Goal: Information Seeking & Learning: Learn about a topic

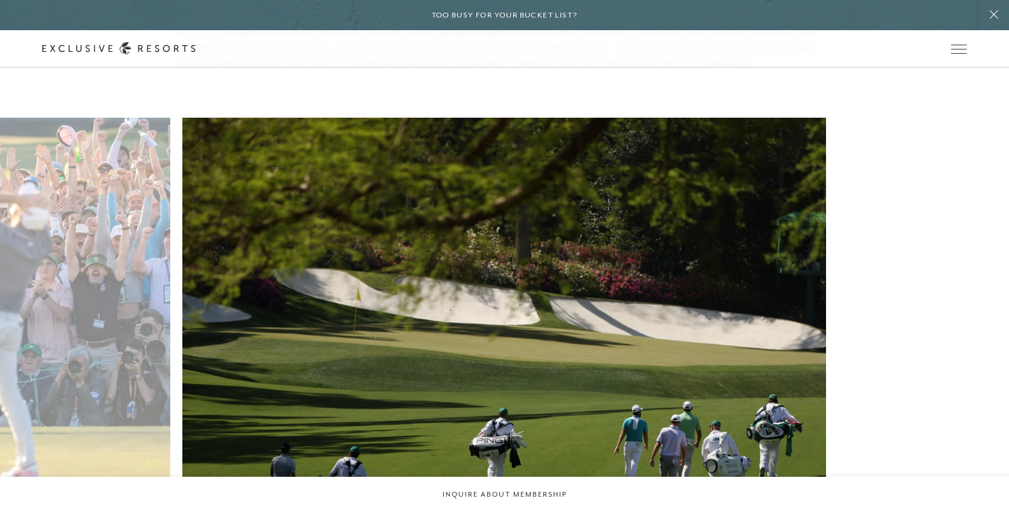
click at [597, 240] on figure "Over four days and 72 holes, the smallest field in major championship golf comp…" at bounding box center [504, 340] width 644 height 444
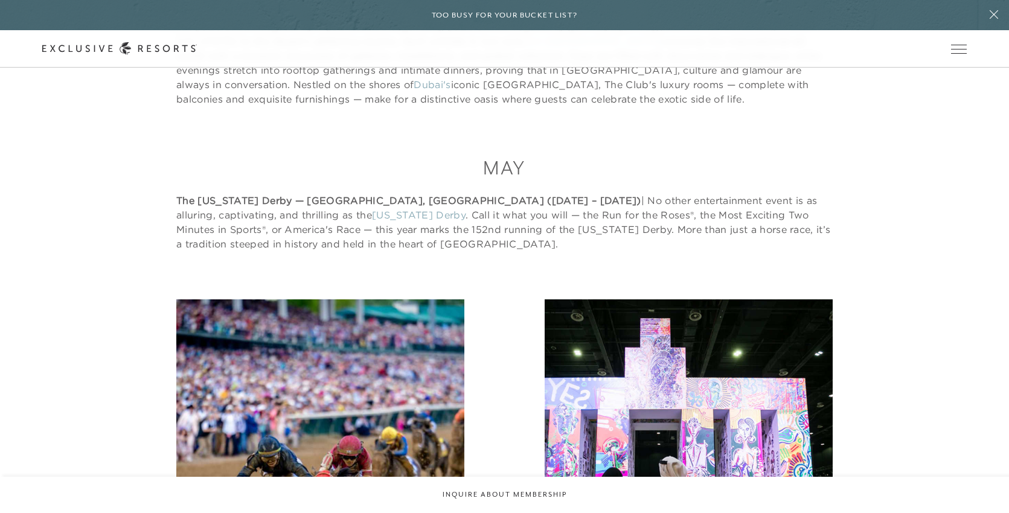
scroll to position [3488, 0]
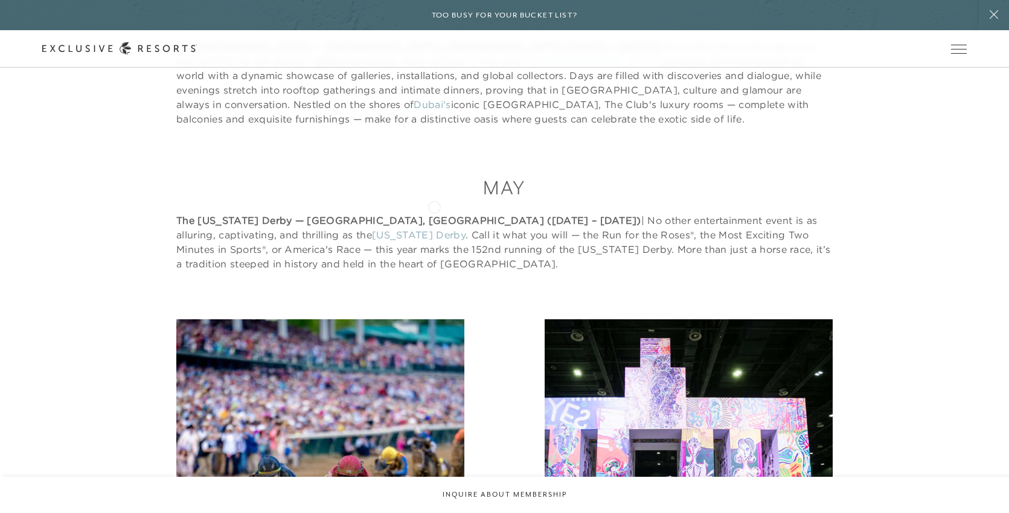
click at [434, 213] on p "The Kentucky Derby — Louisville, USA (May 1 – 2, 2026) | No other entertainment…" at bounding box center [504, 242] width 656 height 58
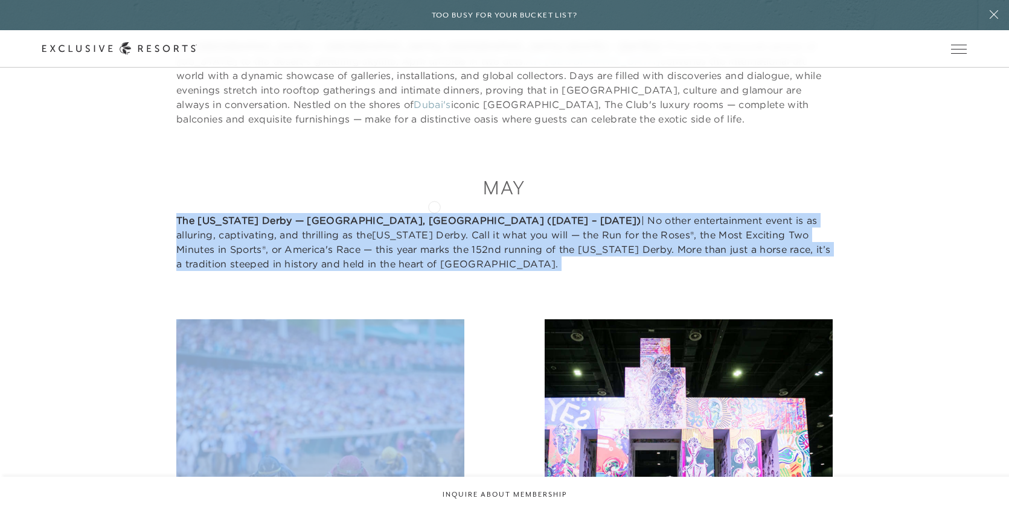
click at [434, 213] on p "The Kentucky Derby — Louisville, USA (May 1 – 2, 2026) | No other entertainment…" at bounding box center [504, 242] width 656 height 58
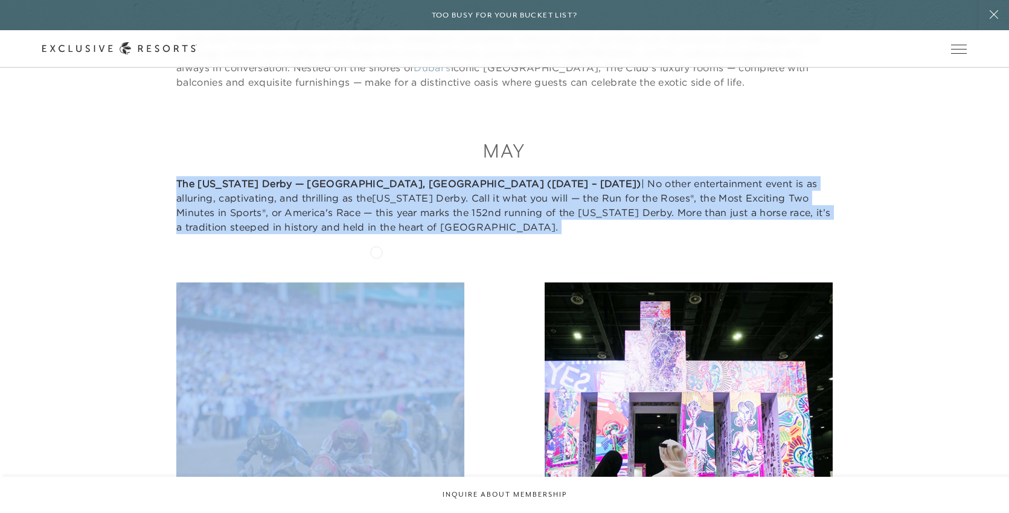
scroll to position [3527, 0]
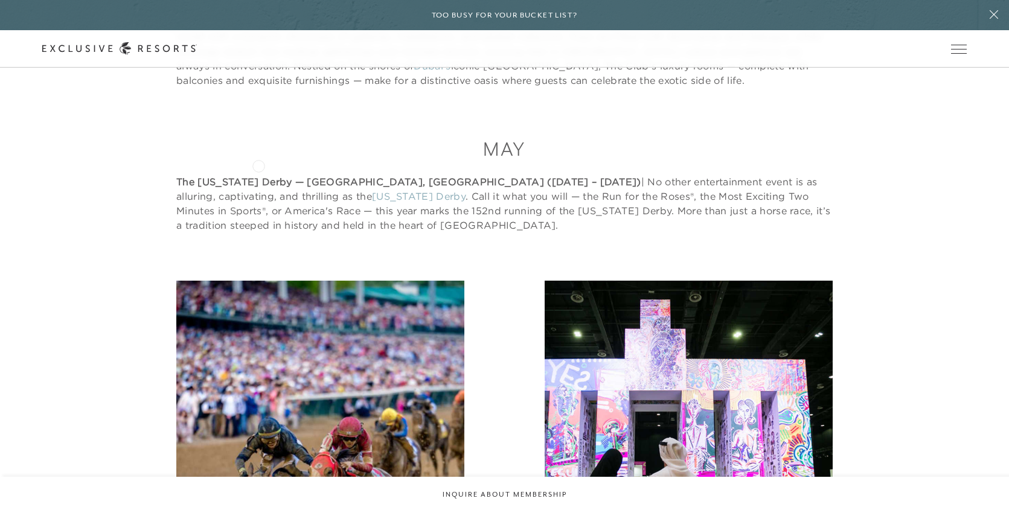
click at [258, 175] on p "The Kentucky Derby — Louisville, USA (May 1 – 2, 2026) | No other entertainment…" at bounding box center [504, 204] width 656 height 58
drag, startPoint x: 174, startPoint y: 135, endPoint x: 281, endPoint y: 136, distance: 106.9
click at [281, 136] on div "May The Kentucky Derby — Louisville, USA (May 1 – 2, 2026) | No other entertain…" at bounding box center [504, 184] width 924 height 97
copy strong "The Kentucky Derby"
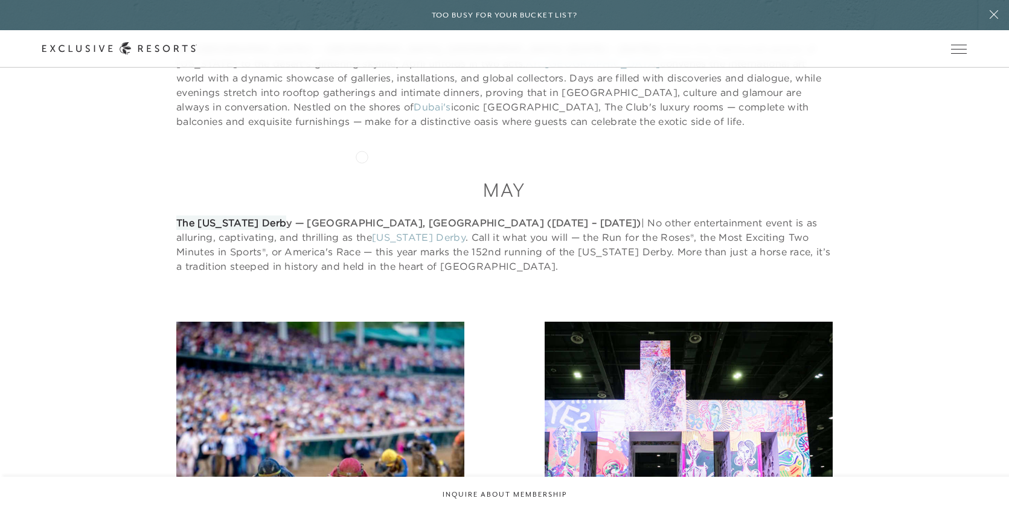
scroll to position [3480, 0]
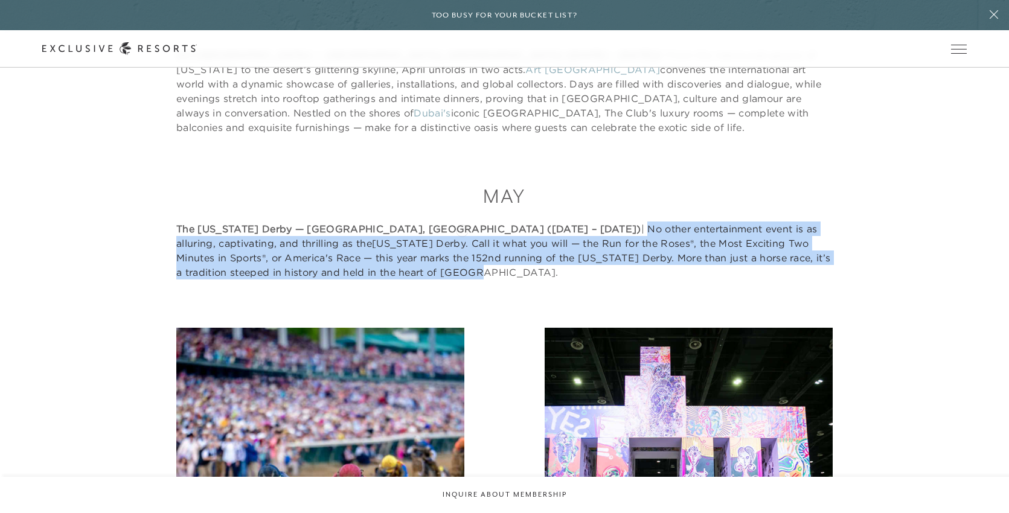
drag, startPoint x: 462, startPoint y: 188, endPoint x: 462, endPoint y: 229, distance: 41.1
click at [462, 229] on p "The Kentucky Derby — Louisville, USA (May 1 – 2, 2026) | No other entertainment…" at bounding box center [504, 251] width 656 height 58
copy p "No other entertainment event is as alluring, captivating, and thrilling as the …"
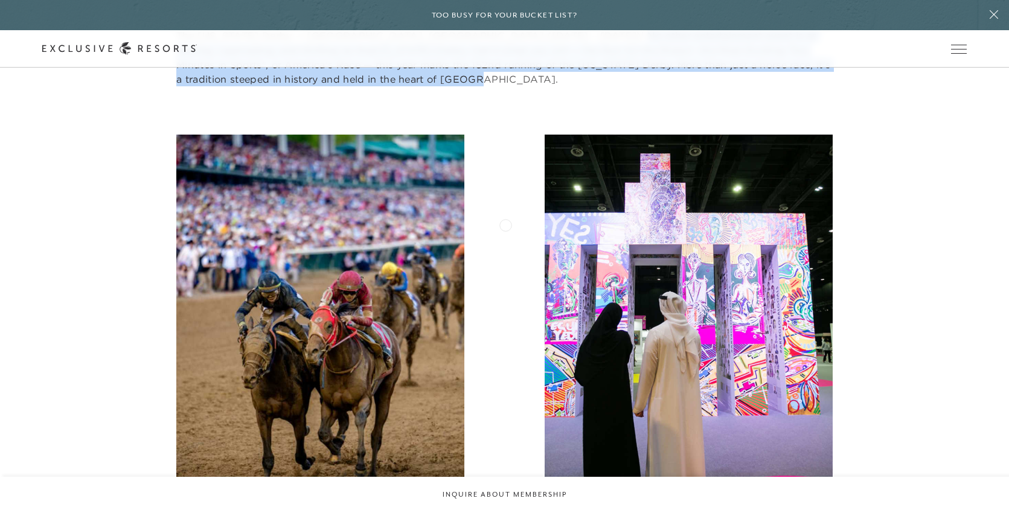
scroll to position [3691, 0]
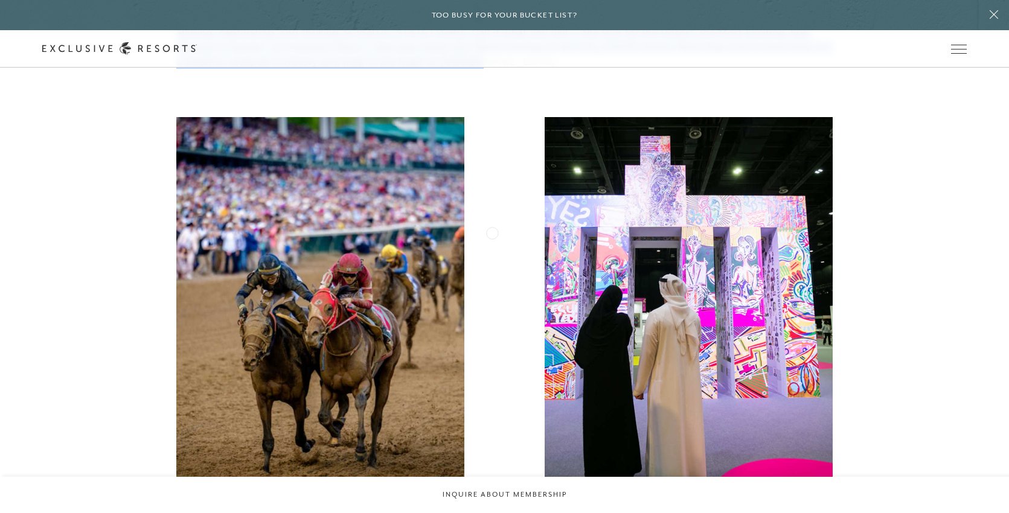
click at [447, 248] on img at bounding box center [320, 309] width 288 height 384
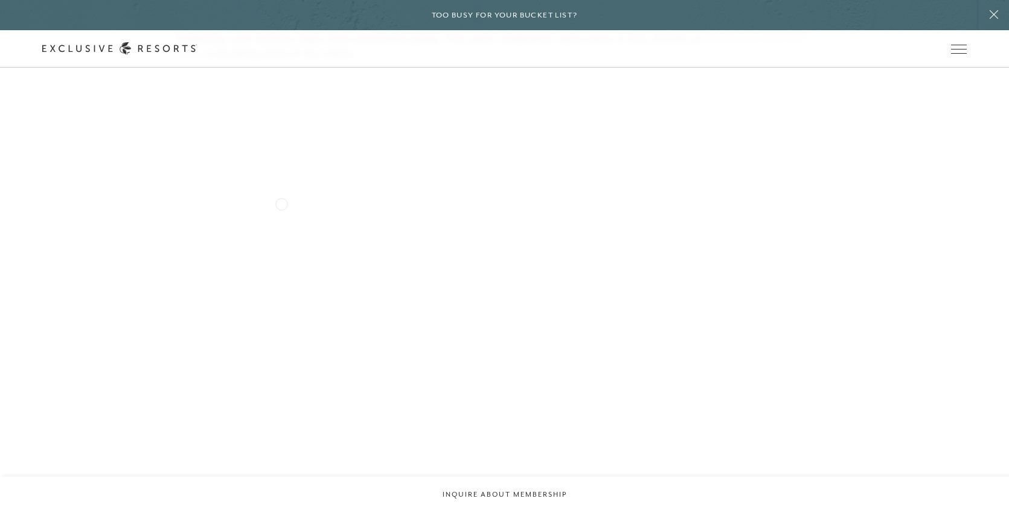
scroll to position [5873, 0]
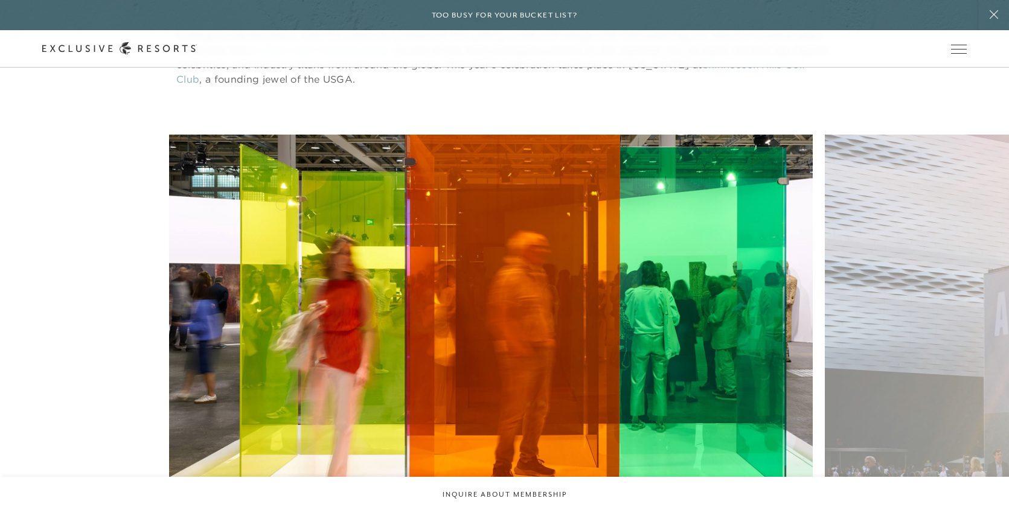
click at [191, 203] on figure "The event will take place at Messe Basel and will feature nearly 290 galleries …" at bounding box center [491, 357] width 644 height 444
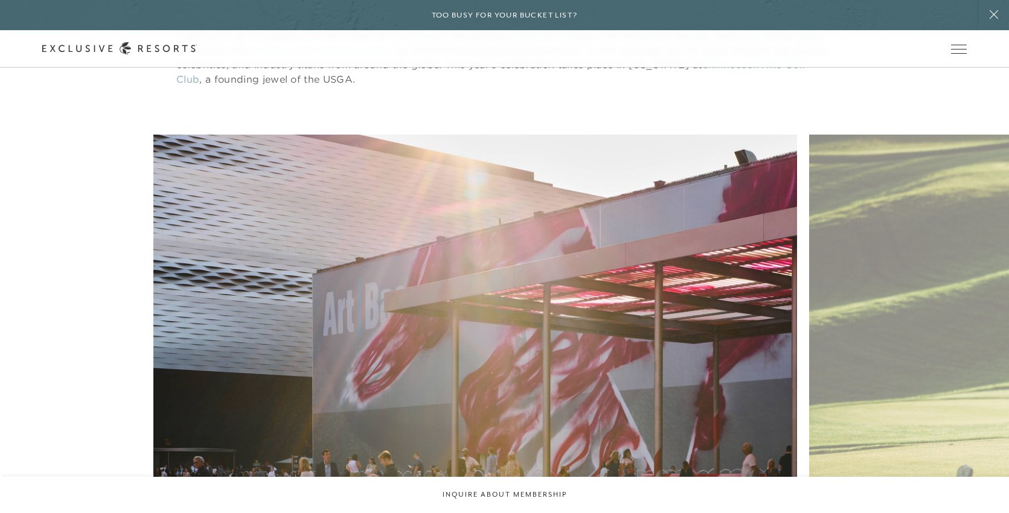
click at [262, 309] on figure "Mix and mingle with the world's top artists and curators" at bounding box center [475, 357] width 644 height 444
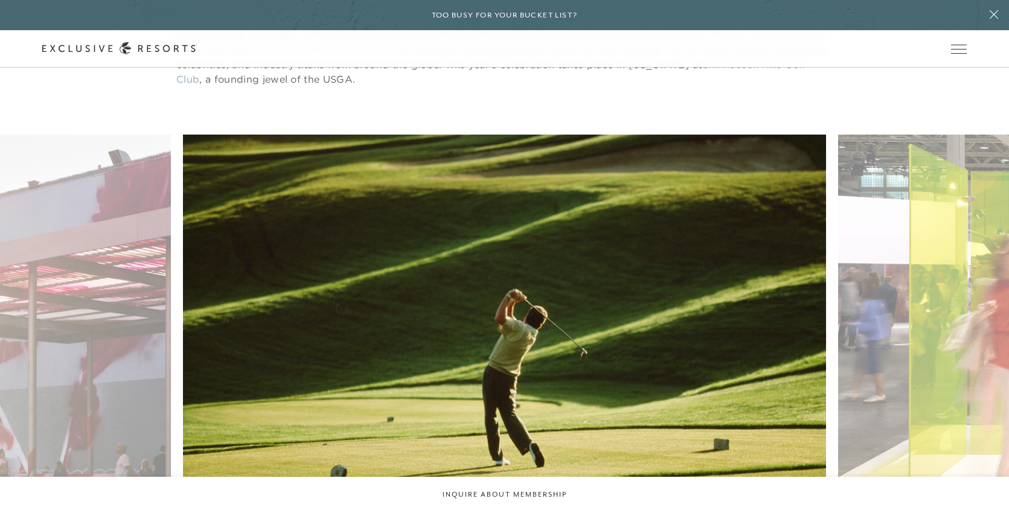
click at [324, 307] on figure "Spend great days on the greens" at bounding box center [505, 357] width 644 height 444
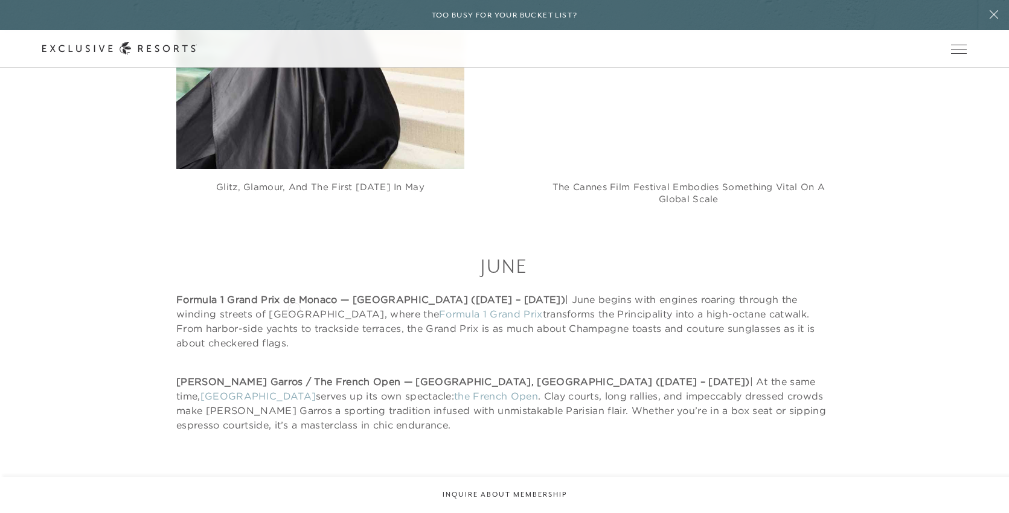
scroll to position [4758, 0]
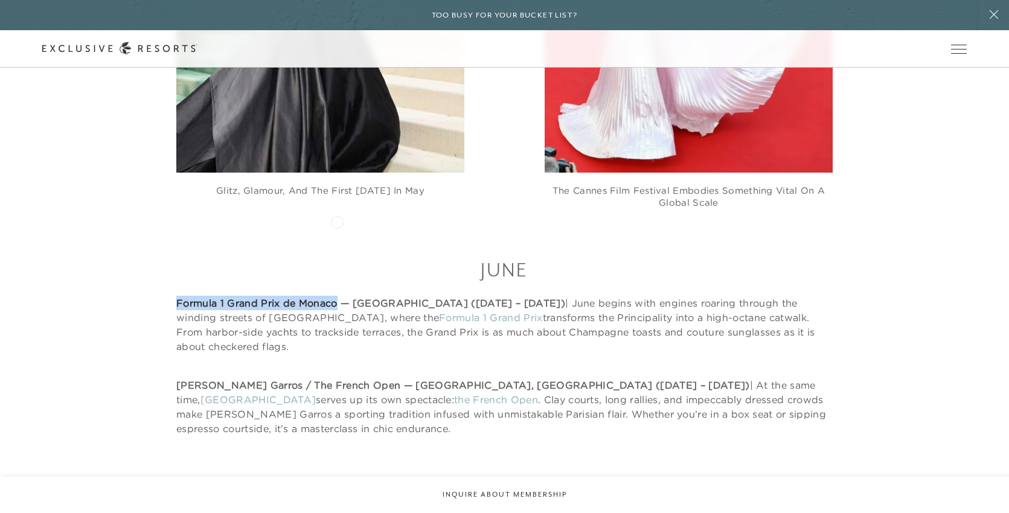
drag, startPoint x: 178, startPoint y: 220, endPoint x: 337, endPoint y: 221, distance: 159.4
click at [337, 297] on strong "Formula 1 Grand Prix de Monaco — Monaco (June 5 – 7, 2026)" at bounding box center [370, 303] width 389 height 12
copy strong "Formula 1 Grand Prix de Monaco"
drag, startPoint x: 492, startPoint y: 219, endPoint x: 811, endPoint y: 251, distance: 321.1
click at [811, 296] on p "Formula 1 Grand Prix de Monaco — Monaco (June 5 – 7, 2026) | June begins with e…" at bounding box center [504, 325] width 656 height 58
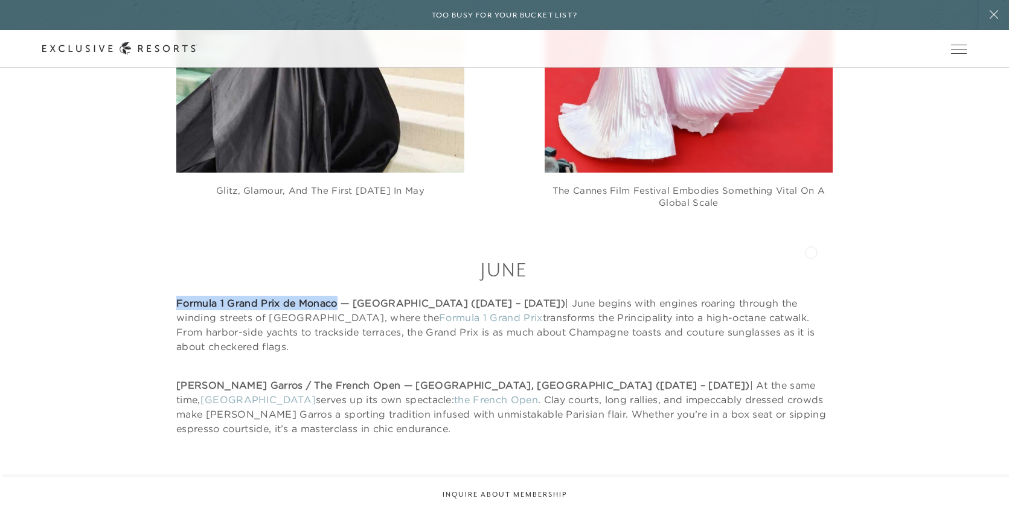
copy p "June begins with engines roaring through the winding streets of Monte Carlo, wh…"
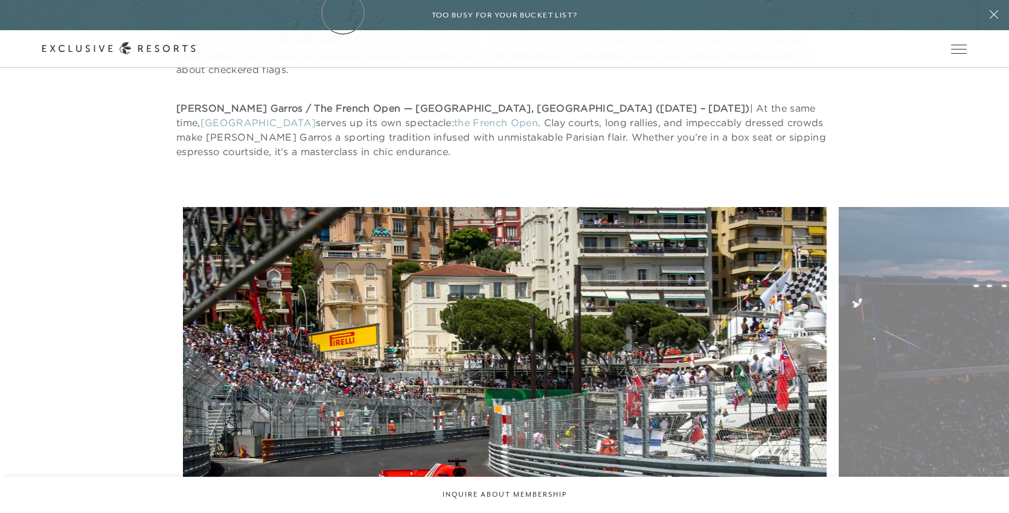
scroll to position [5031, 0]
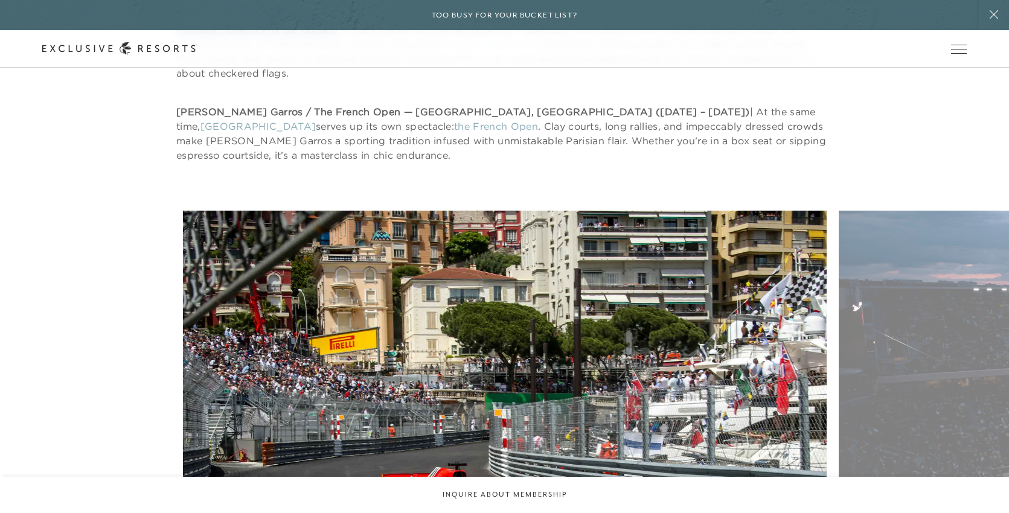
click at [519, 222] on figure "Experience the high-octane thrill of Monaco" at bounding box center [505, 433] width 644 height 444
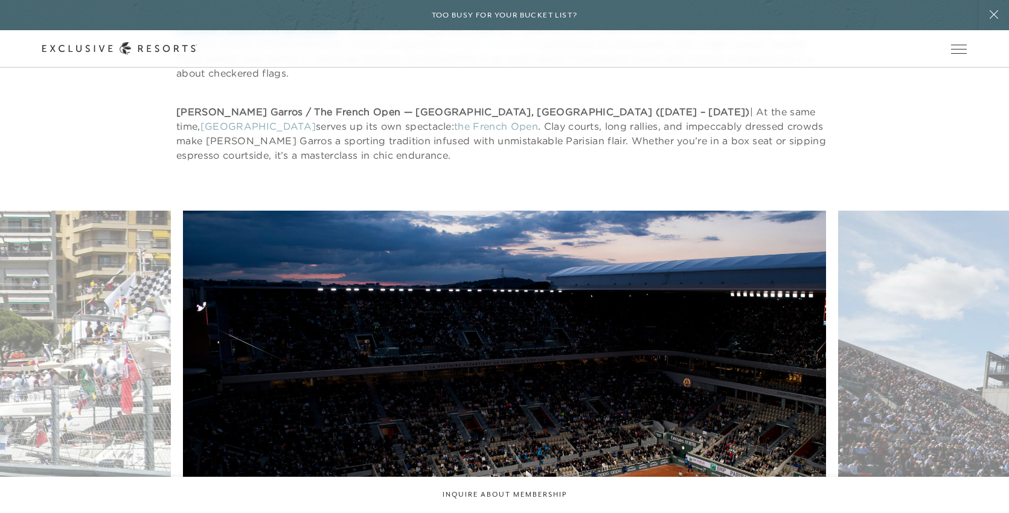
click at [496, 222] on figure "See France's clay courts for yourself" at bounding box center [505, 433] width 644 height 444
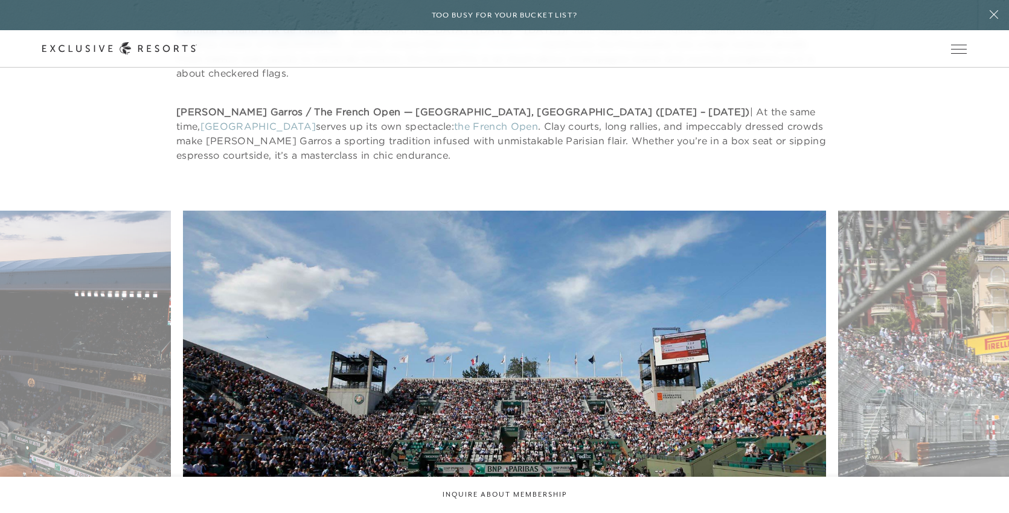
click at [394, 216] on figure "Roland Garros was the first Grand Slam tournament to join the "Open" era in 1968" at bounding box center [505, 433] width 644 height 444
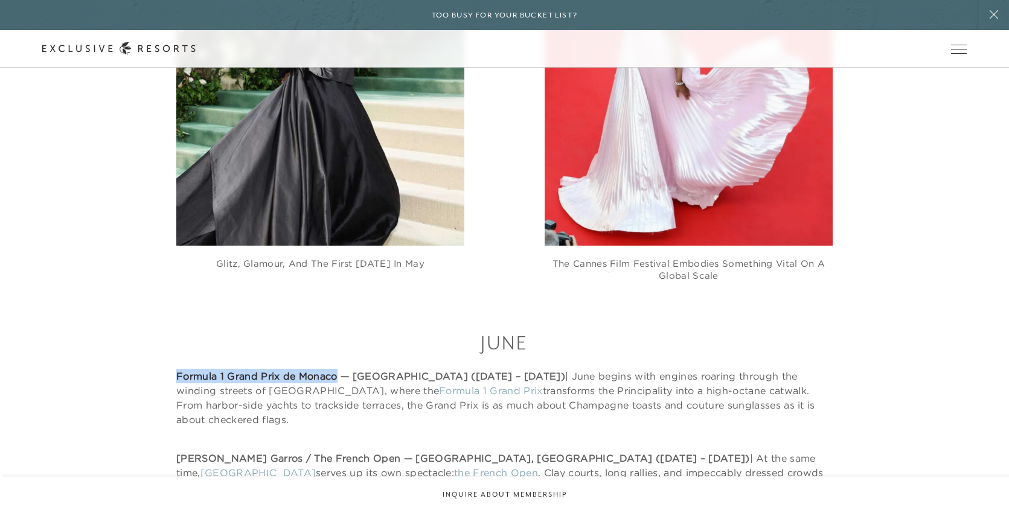
scroll to position [4679, 0]
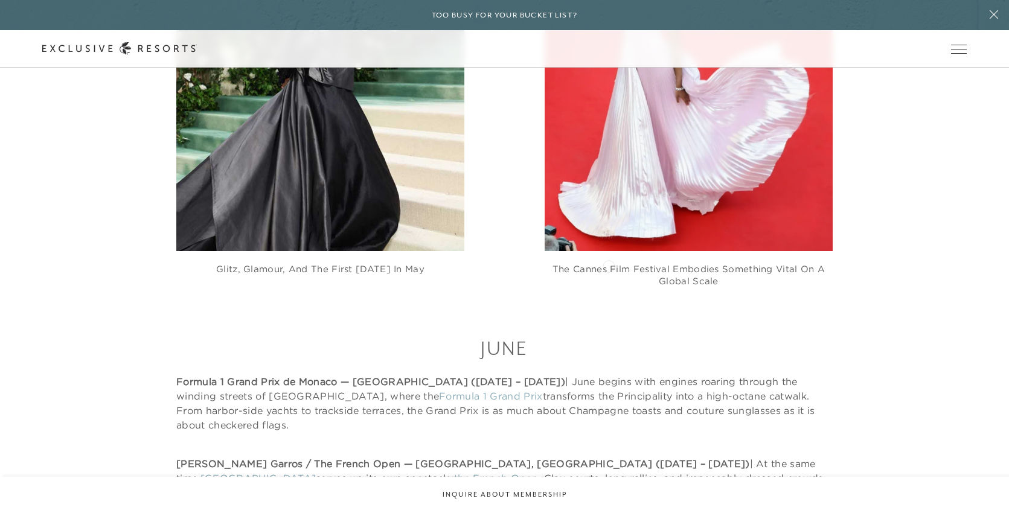
click at [609, 335] on h3 "June" at bounding box center [504, 348] width 656 height 27
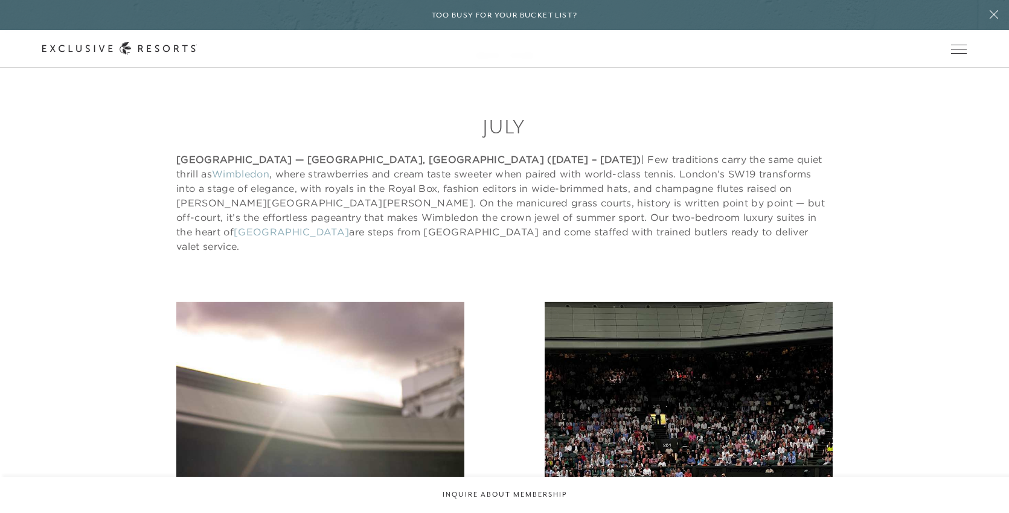
scroll to position [6256, 0]
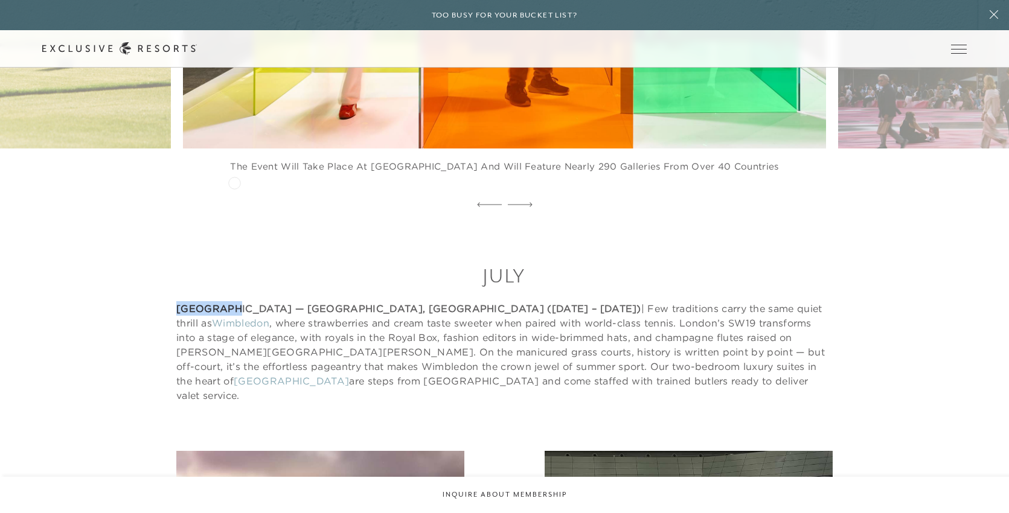
drag, startPoint x: 174, startPoint y: 182, endPoint x: 234, endPoint y: 182, distance: 60.4
click at [234, 263] on div "July Wimbledon — London, England (July 9 – 12, 2026) | Few traditions carry the…" at bounding box center [504, 333] width 924 height 140
copy strong "Wimbledon"
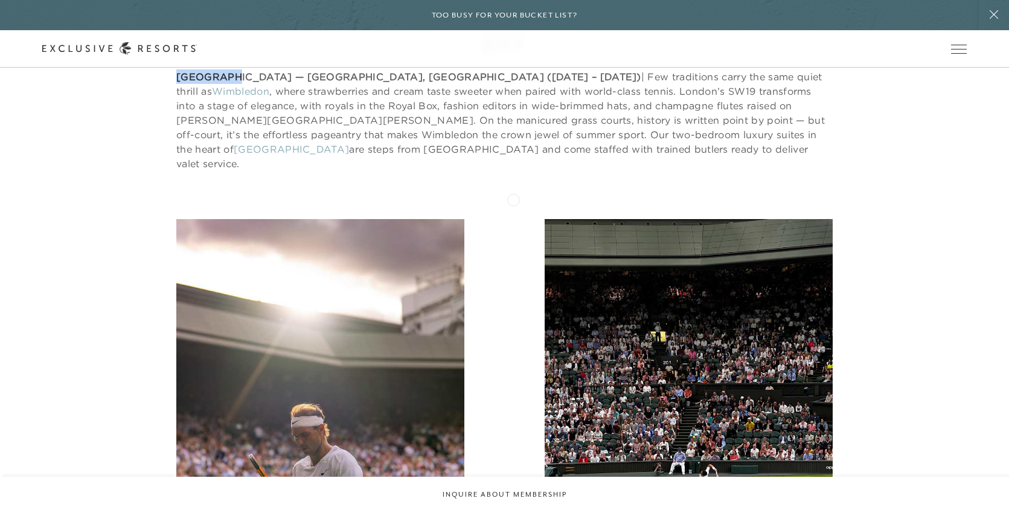
scroll to position [6494, 0]
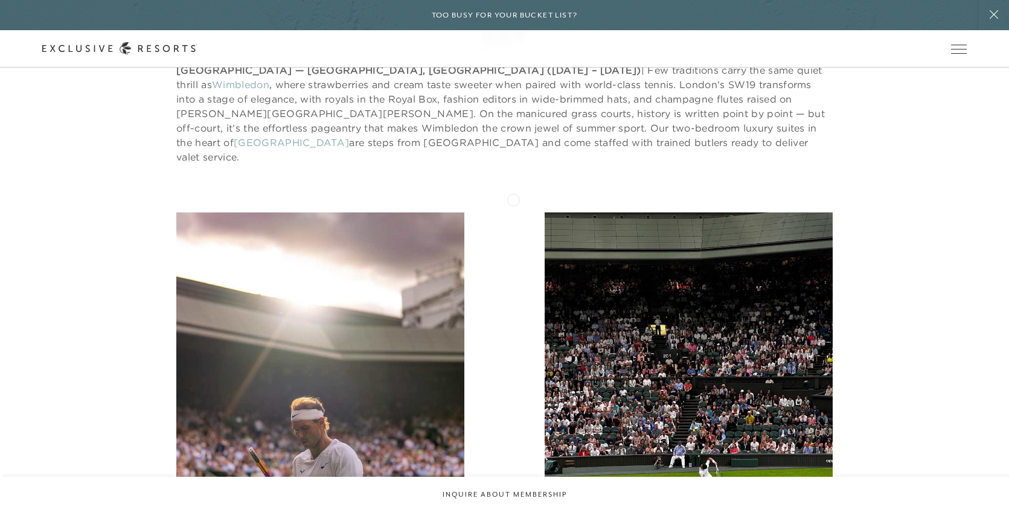
click at [513, 213] on div "Strawberries, cream, and society’s finest serve Where the Royal Box meets the u…" at bounding box center [504, 417] width 656 height 408
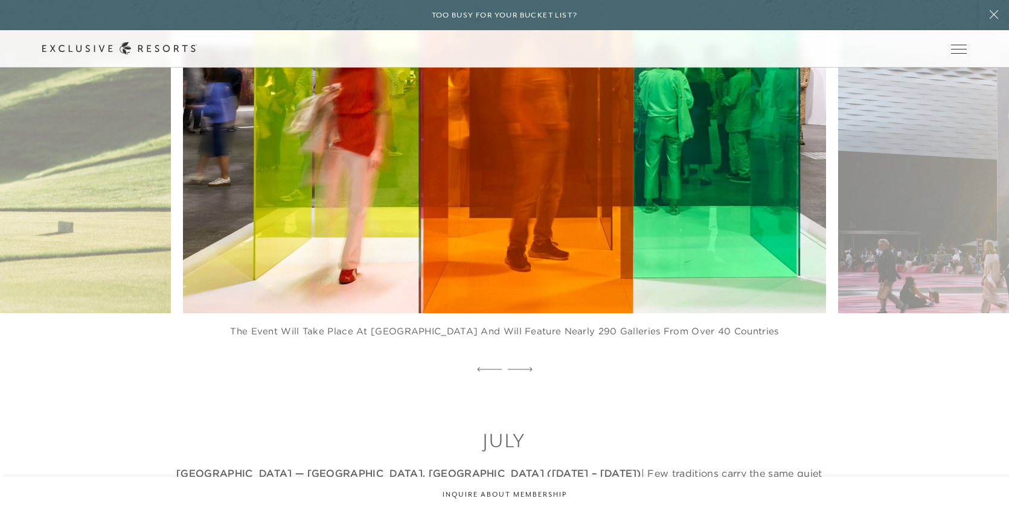
scroll to position [6100, 0]
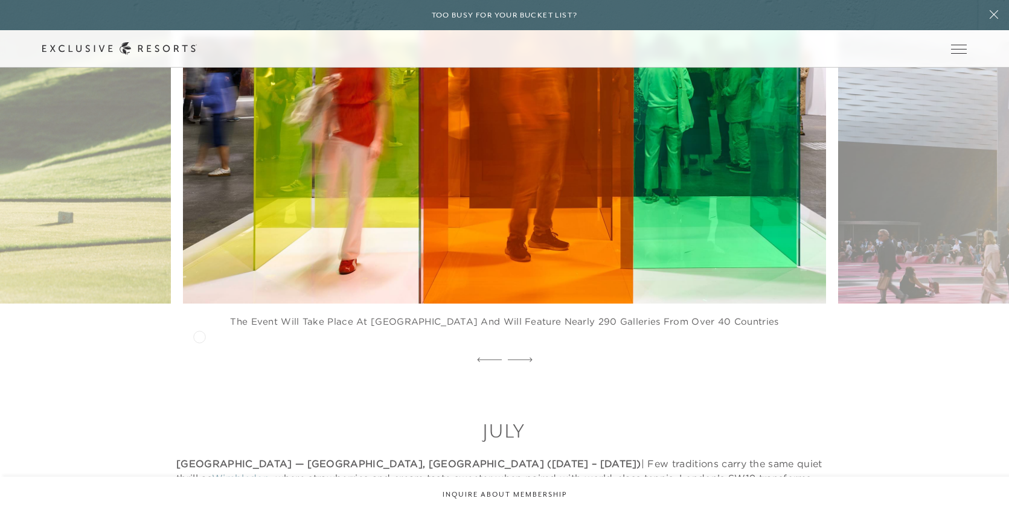
click at [199, 458] on strong "Wimbledon — London, England (July 9 – 12, 2026)" at bounding box center [408, 464] width 465 height 12
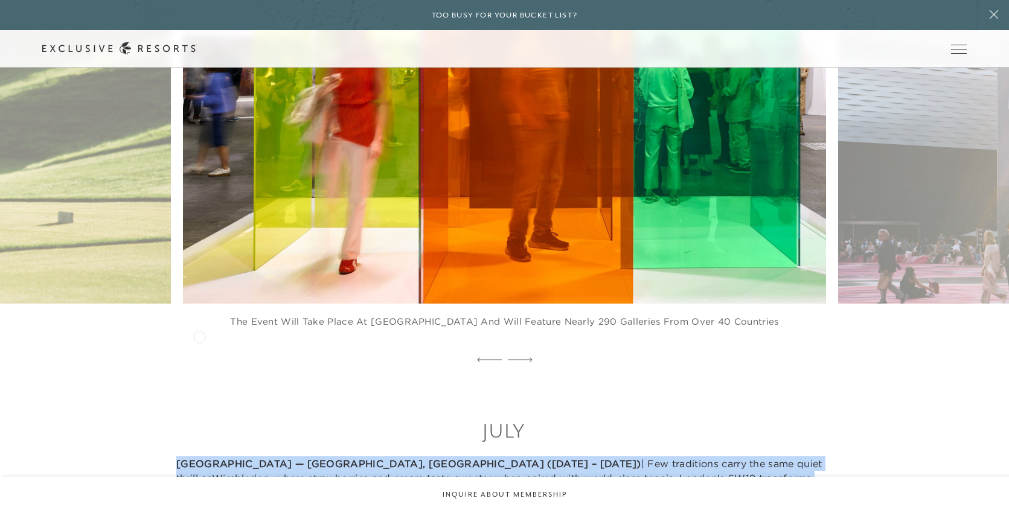
copy article "Wimbledon — London, England (July 9 – 12, 2026) | Few traditions carry the same…"
click at [199, 458] on strong "Wimbledon — London, England (July 9 – 12, 2026)" at bounding box center [408, 464] width 465 height 12
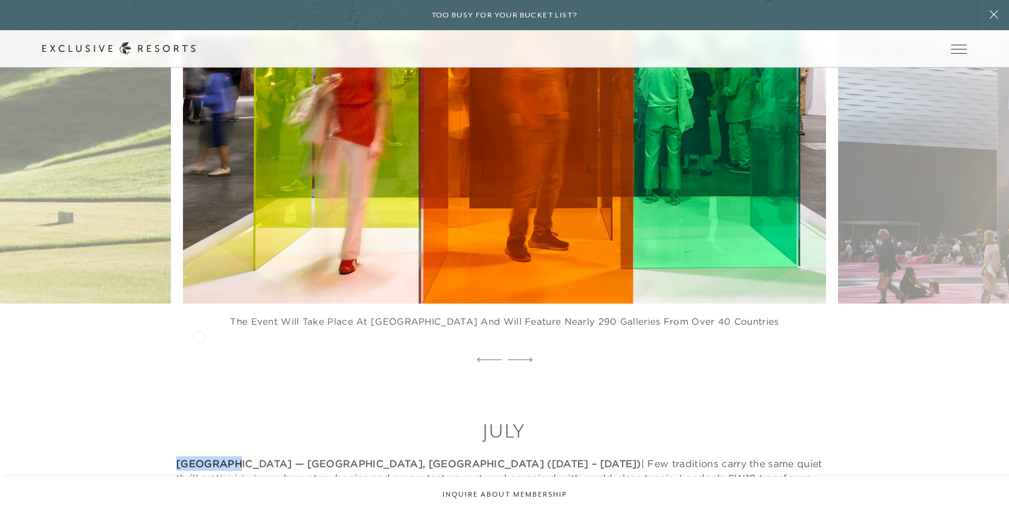
click at [199, 458] on strong "Wimbledon — London, England (July 9 – 12, 2026)" at bounding box center [408, 464] width 465 height 12
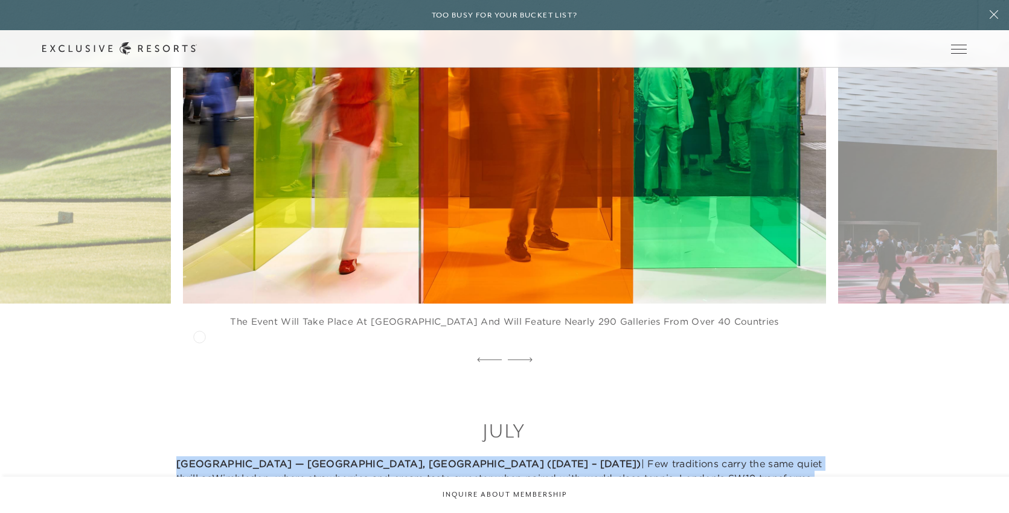
click at [199, 458] on strong "Wimbledon — London, England (July 9 – 12, 2026)" at bounding box center [408, 464] width 465 height 12
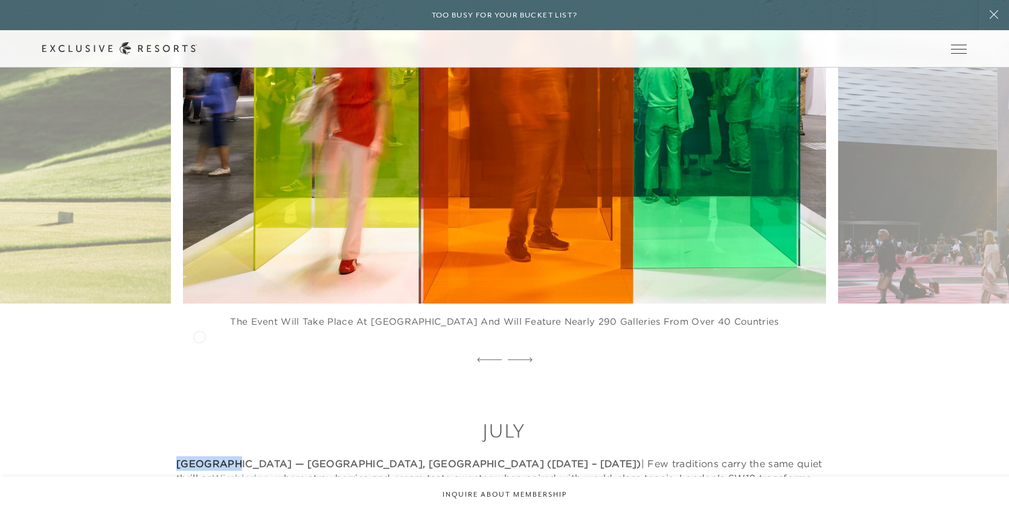
click at [199, 458] on strong "Wimbledon — London, England (July 9 – 12, 2026)" at bounding box center [408, 464] width 465 height 12
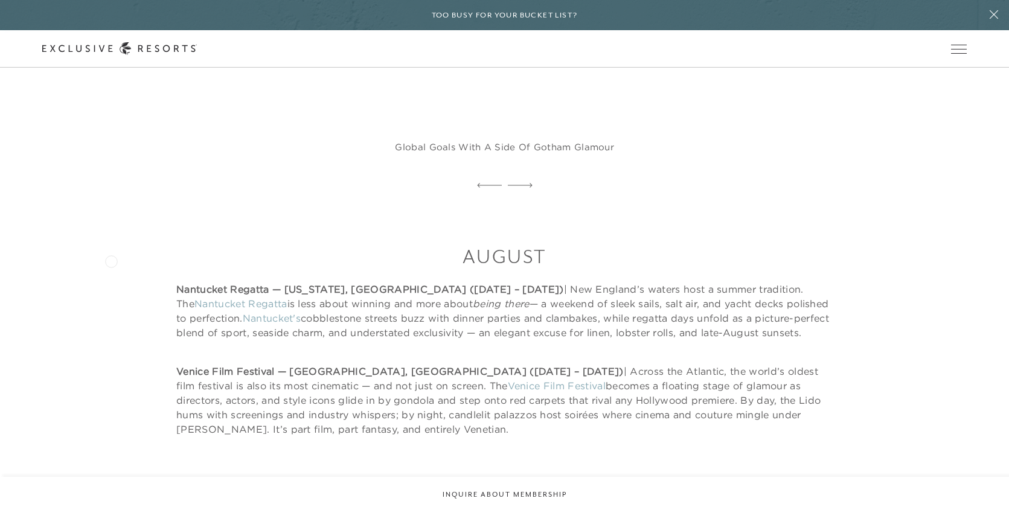
scroll to position [7560, 0]
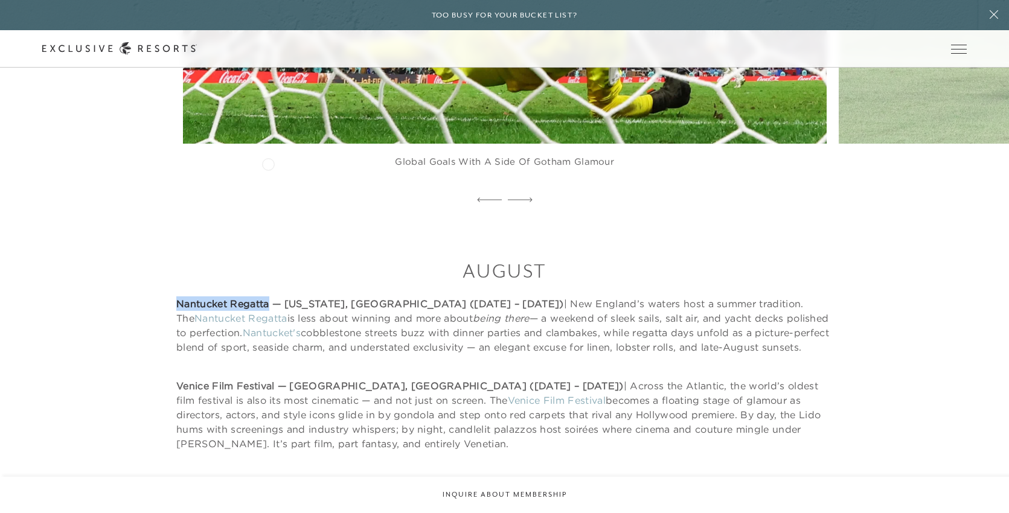
drag, startPoint x: 173, startPoint y: 163, endPoint x: 268, endPoint y: 163, distance: 94.8
click at [268, 258] on div "August Nantucket Regatta — Massachusetts, USA (August 14 – 15, 2026) | New Engl…" at bounding box center [504, 354] width 924 height 193
copy strong "Nantucket Regatta"
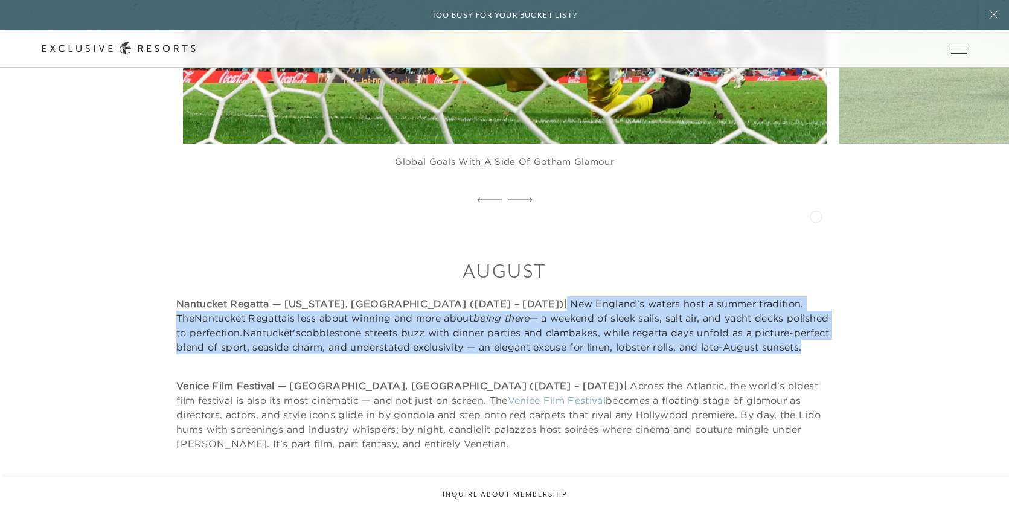
copy p "New England’s waters host a summer tradition. The Nantucket Regatta is less abo…"
drag, startPoint x: 505, startPoint y: 162, endPoint x: 816, endPoint y: 215, distance: 315.4
click at [816, 258] on div "August Nantucket Regatta — Massachusetts, USA (August 14 – 15, 2026) | New Engl…" at bounding box center [504, 354] width 656 height 193
click at [433, 296] on p "Nantucket Regatta — Massachusetts, USA (August 14 – 15, 2026) | New England’s w…" at bounding box center [504, 325] width 656 height 58
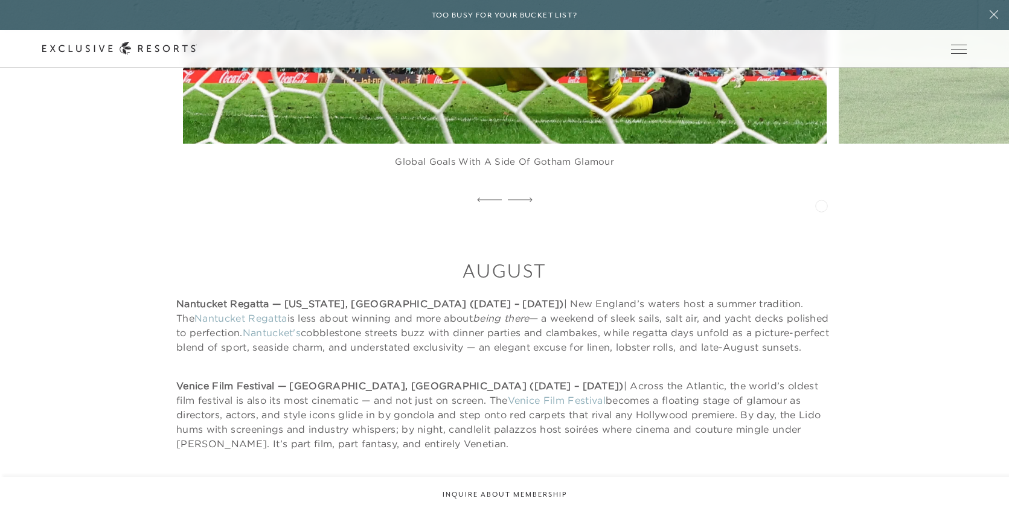
drag, startPoint x: 630, startPoint y: 191, endPoint x: 821, endPoint y: 205, distance: 191.3
click at [821, 296] on p "Nantucket Regatta — Massachusetts, USA (August 14 – 15, 2026) | New England’s w…" at bounding box center [504, 325] width 656 height 58
copy p "regatta days unfold as a picture-perfect blend of sport, seaside charm, and und…"
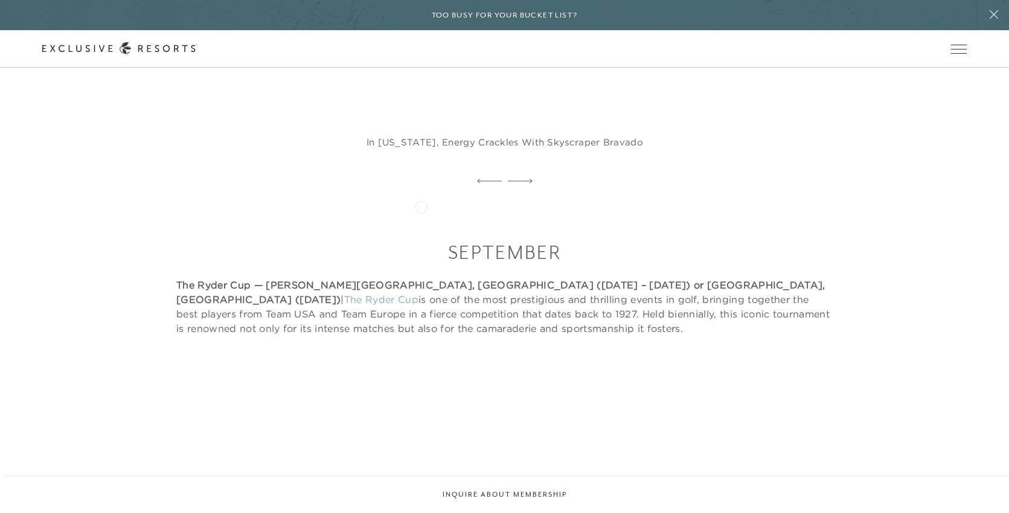
scroll to position [8987, 0]
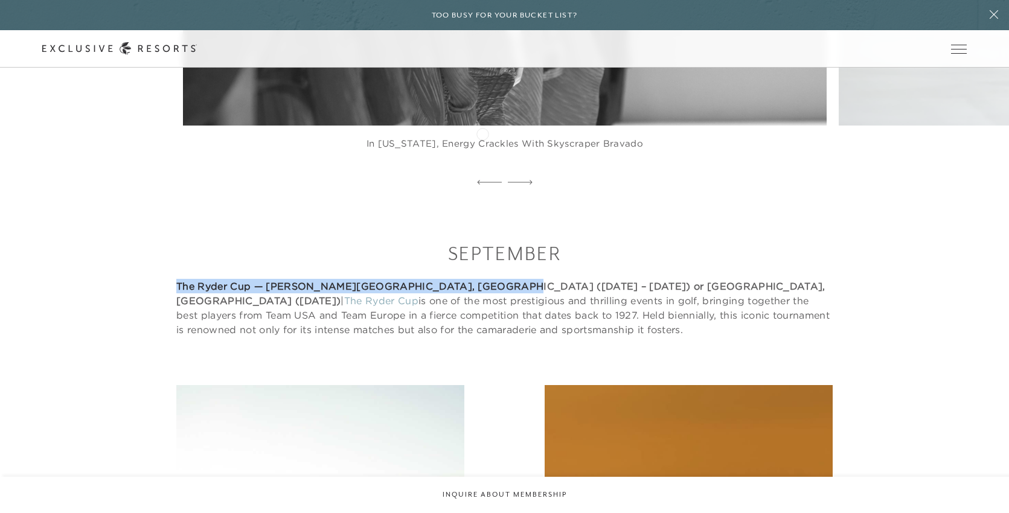
drag, startPoint x: 178, startPoint y: 129, endPoint x: 482, endPoint y: 133, distance: 304.3
click at [482, 280] on strong "The Ryder Cup — Glen Cove, USA (September 23 – 28, 2025) or Adare Manor, Irelan…" at bounding box center [500, 293] width 649 height 27
copy strong "The Ryder Cup — Glen Cove, USA (September 23 – 28, 2025)"
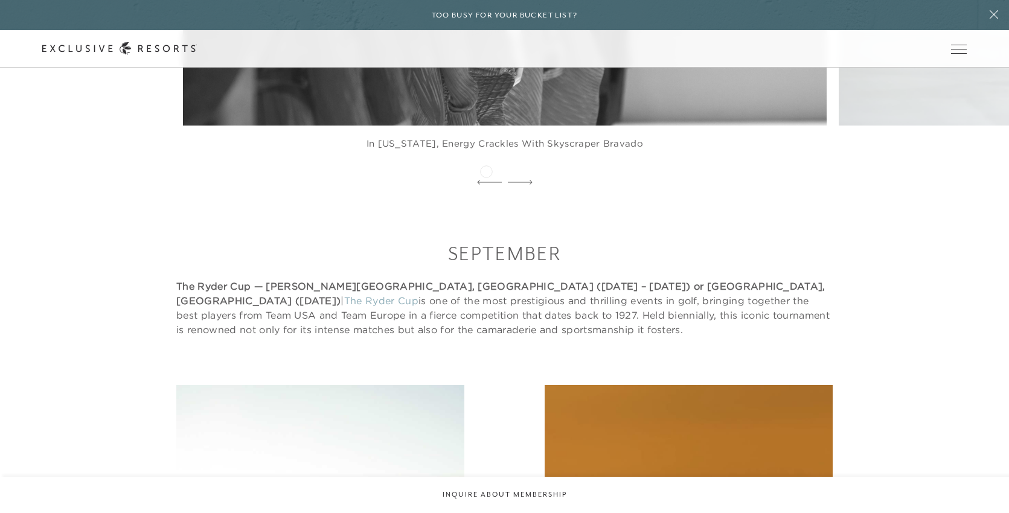
click at [501, 279] on p "The Ryder Cup — Glen Cove, USA (September 23 – 28, 2025) or Adare Manor, Irelan…" at bounding box center [504, 308] width 656 height 58
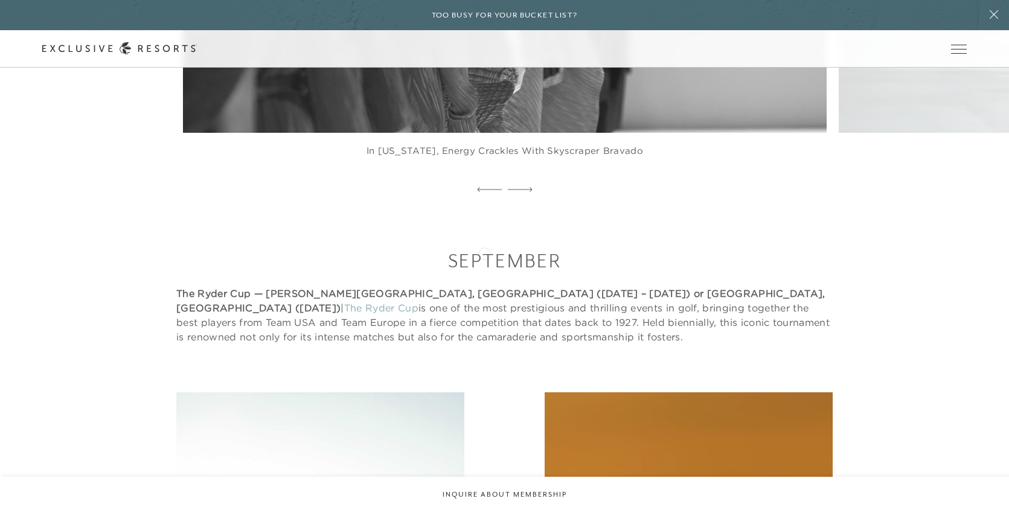
scroll to position [8982, 0]
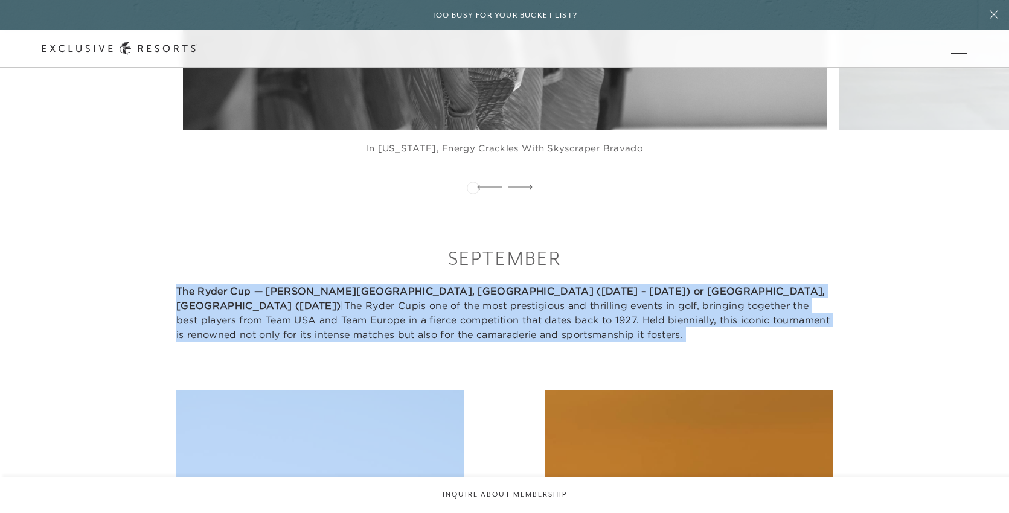
drag, startPoint x: 168, startPoint y: 139, endPoint x: 473, endPoint y: 187, distance: 308.6
click at [752, 284] on p "The Ryder Cup — Glen Cove, USA (September 23 – 28, 2025) or Adare Manor, Irelan…" at bounding box center [504, 313] width 656 height 58
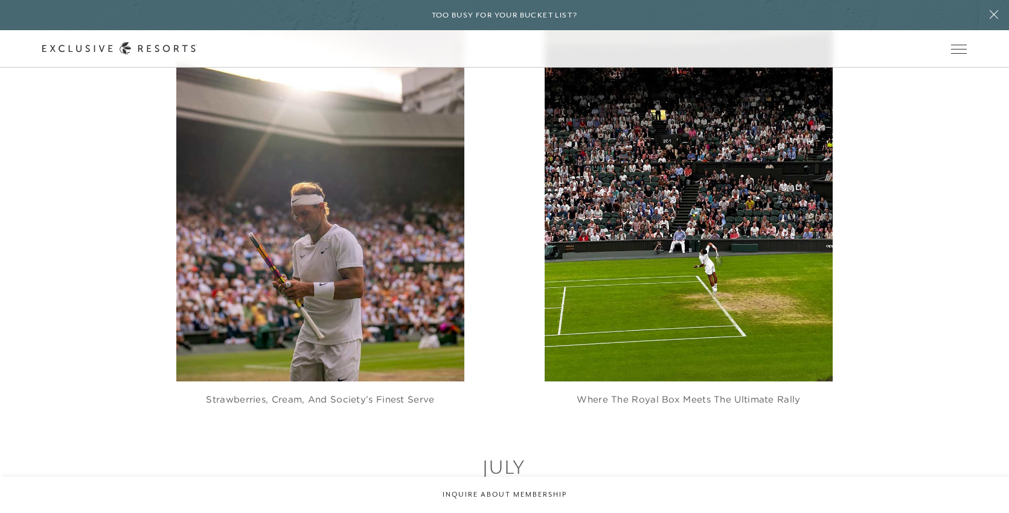
scroll to position [6712, 0]
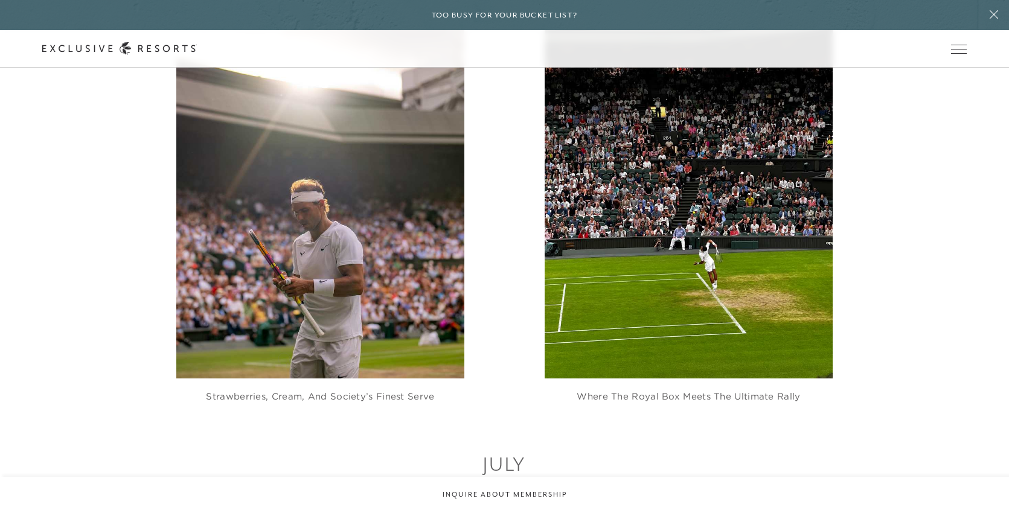
drag, startPoint x: 178, startPoint y: 354, endPoint x: 284, endPoint y: 357, distance: 105.7
click at [284, 491] on strong "FIFA World Cup Final — New York/New Jersey, USA (July 18 – 19, 2026)" at bounding box center [410, 497] width 469 height 12
click at [357, 490] on p "FIFA World Cup Final — New York/New Jersey, USA (July 18 – 19, 2026) | This Jul…" at bounding box center [504, 519] width 656 height 58
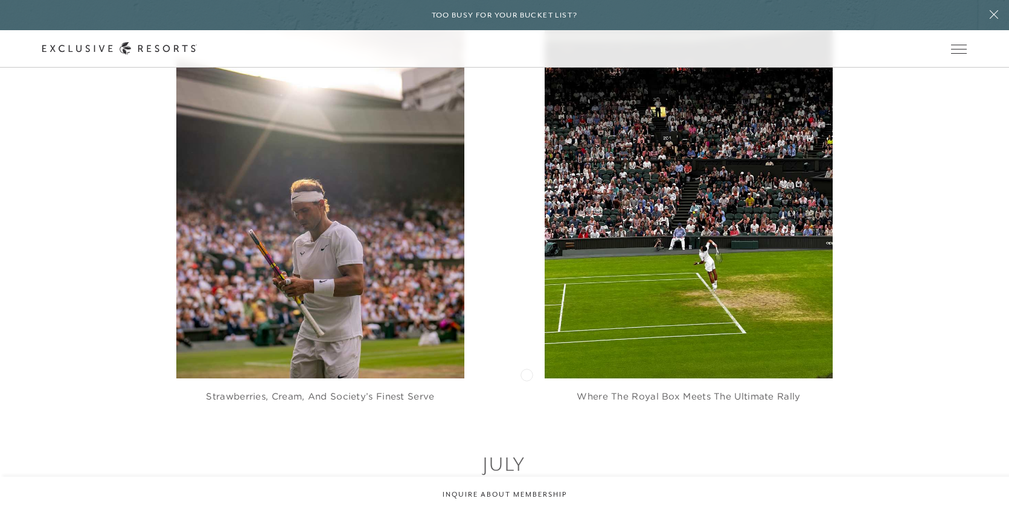
click at [527, 490] on p "FIFA World Cup Final — New York/New Jersey, USA (July 18 – 19, 2026) | This Jul…" at bounding box center [504, 519] width 656 height 58
drag, startPoint x: 542, startPoint y: 366, endPoint x: 542, endPoint y: 405, distance: 39.2
click at [542, 490] on p "FIFA World Cup Final — New York/New Jersey, USA (July 18 – 19, 2026) | This Jul…" at bounding box center [504, 519] width 656 height 58
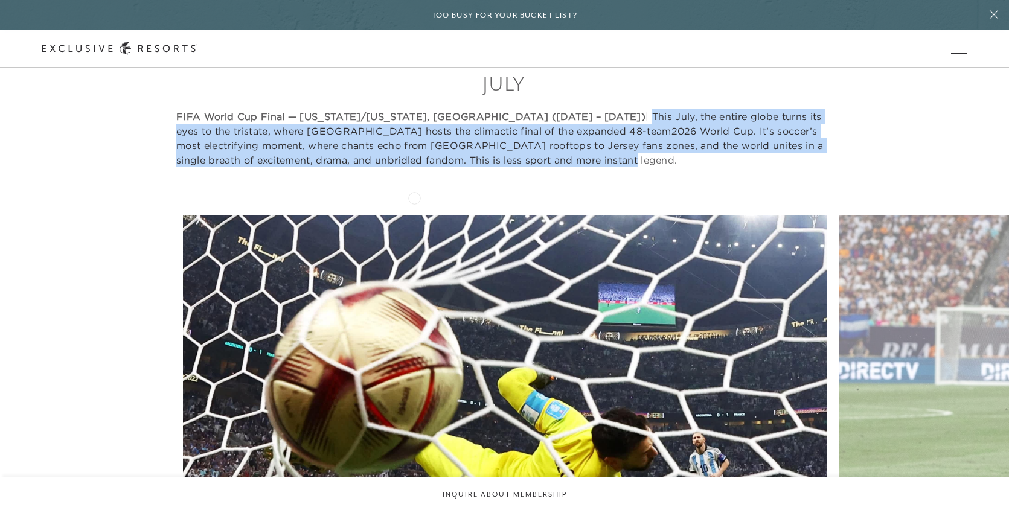
scroll to position [7107, 0]
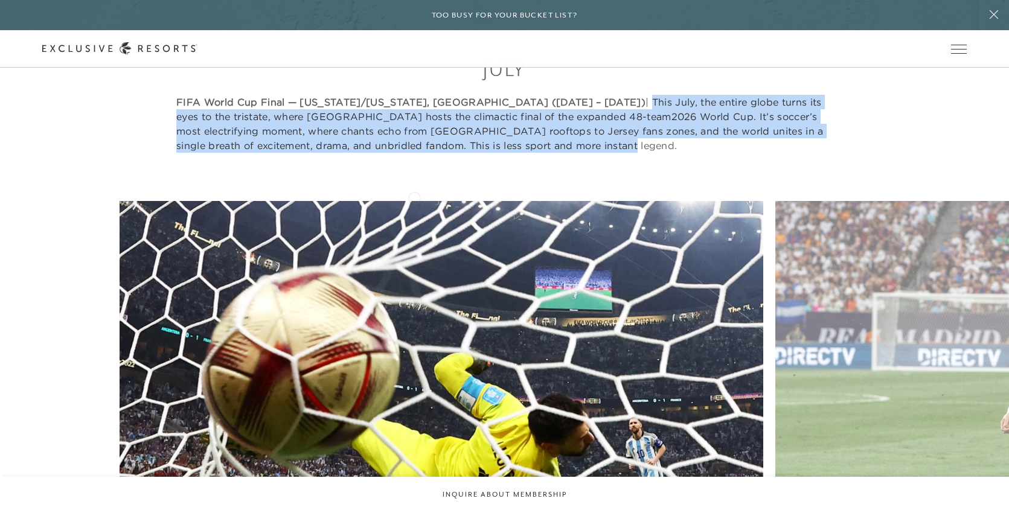
click at [339, 201] on figure "Global goals with a side of Gotham glamour" at bounding box center [442, 423] width 644 height 444
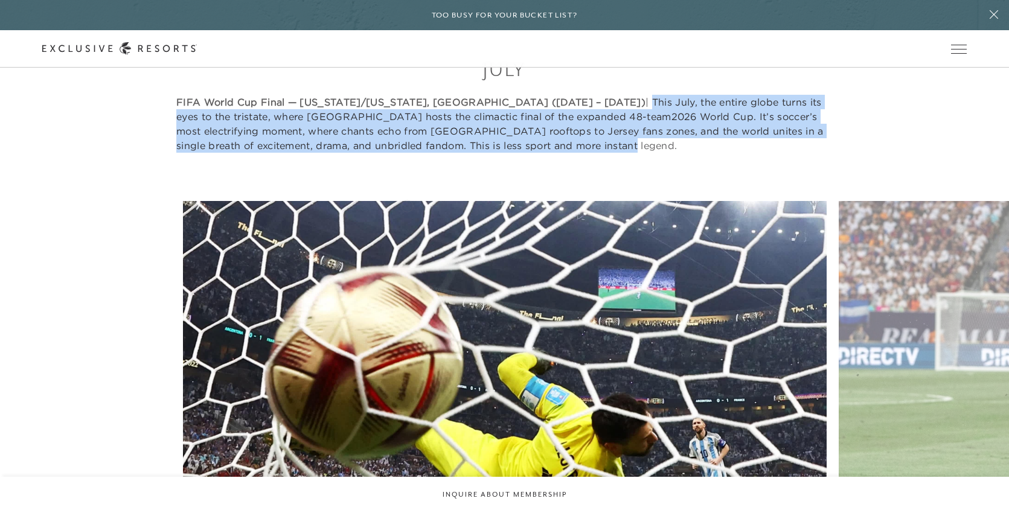
click at [407, 205] on figure "Global goals with a side of Gotham glamour" at bounding box center [505, 423] width 644 height 444
click at [207, 205] on figure "Global goals with a side of Gotham glamour" at bounding box center [505, 423] width 644 height 444
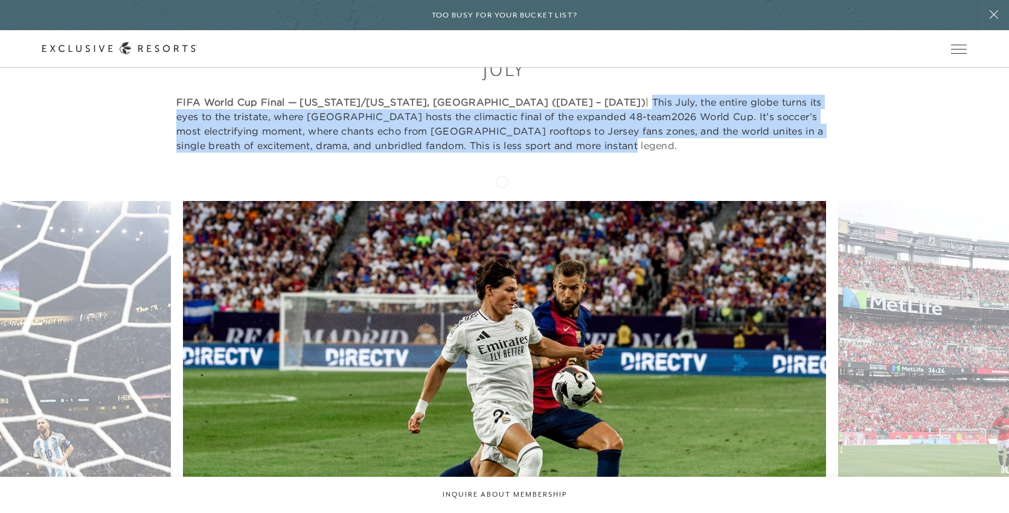
click at [728, 201] on figure "The only match where every seat feels like front row" at bounding box center [505, 423] width 644 height 444
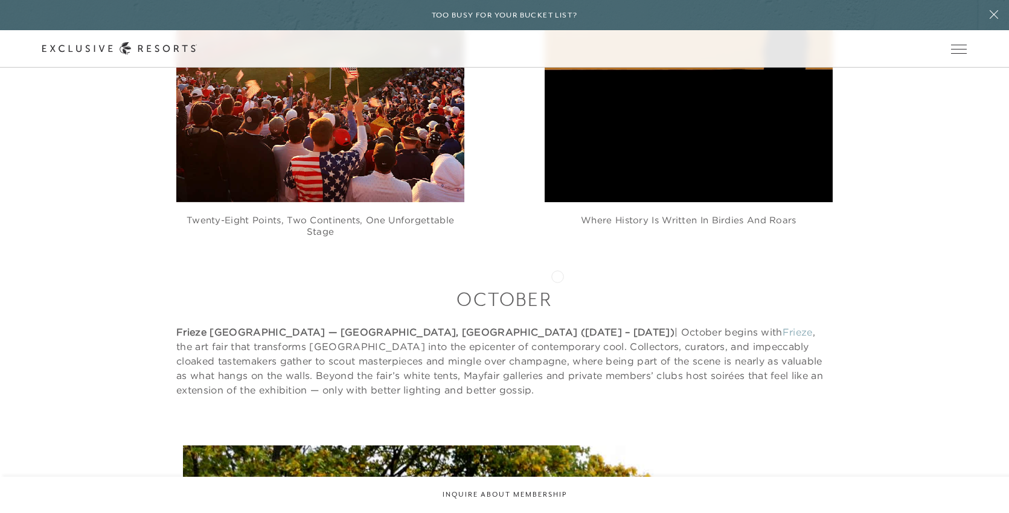
scroll to position [9548, 0]
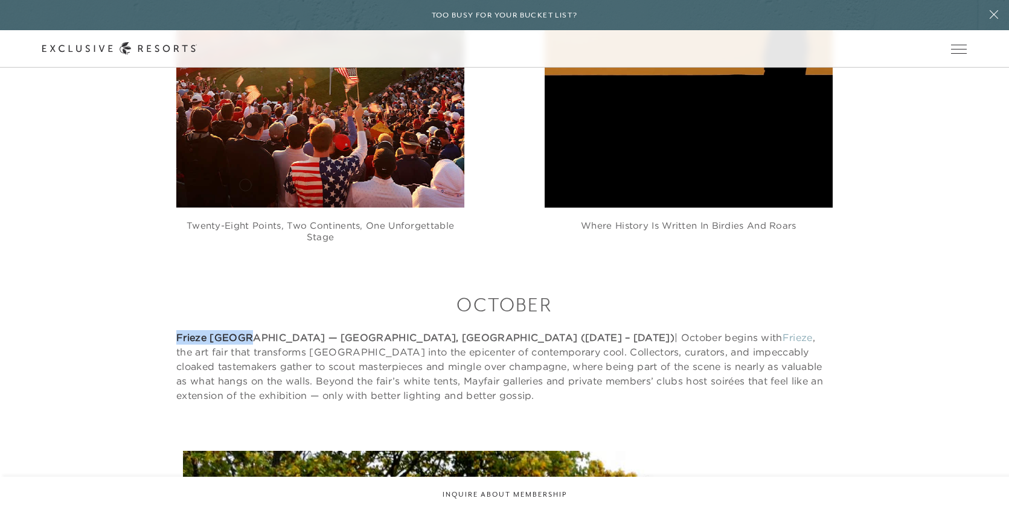
drag, startPoint x: 175, startPoint y: 183, endPoint x: 245, endPoint y: 184, distance: 70.6
click at [245, 292] on div "October Frieze London — London, England (October 7 – 11, 2026) | October begins…" at bounding box center [504, 347] width 924 height 111
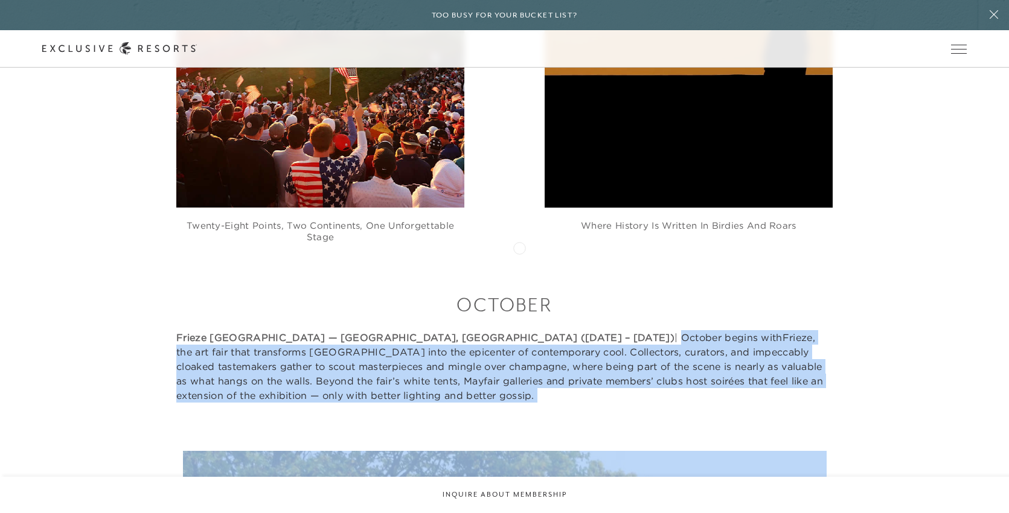
drag, startPoint x: 469, startPoint y: 181, endPoint x: 519, endPoint y: 248, distance: 83.2
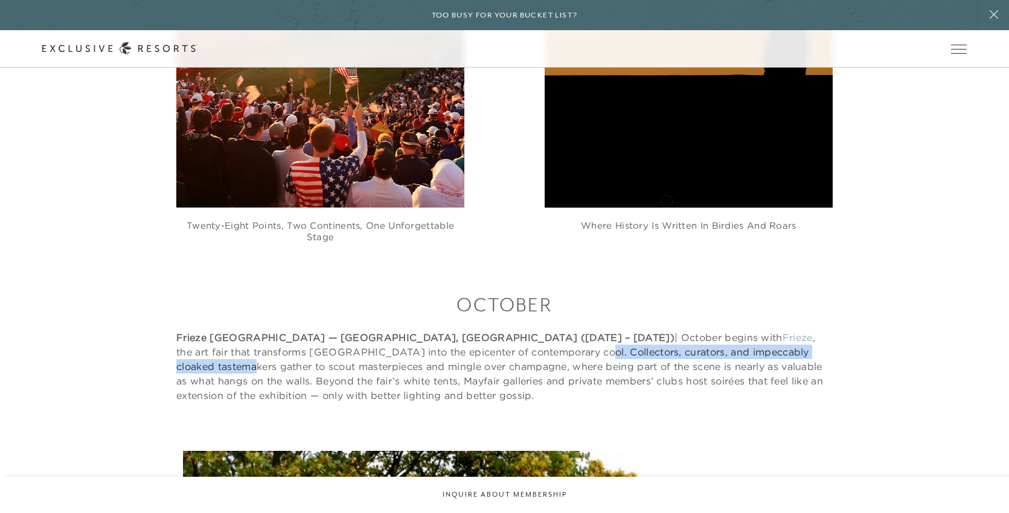
drag, startPoint x: 383, startPoint y: 196, endPoint x: 667, endPoint y: 200, distance: 283.8
click at [667, 330] on p "Frieze London — London, England (October 7 – 11, 2026) | October begins with Fr…" at bounding box center [504, 366] width 656 height 72
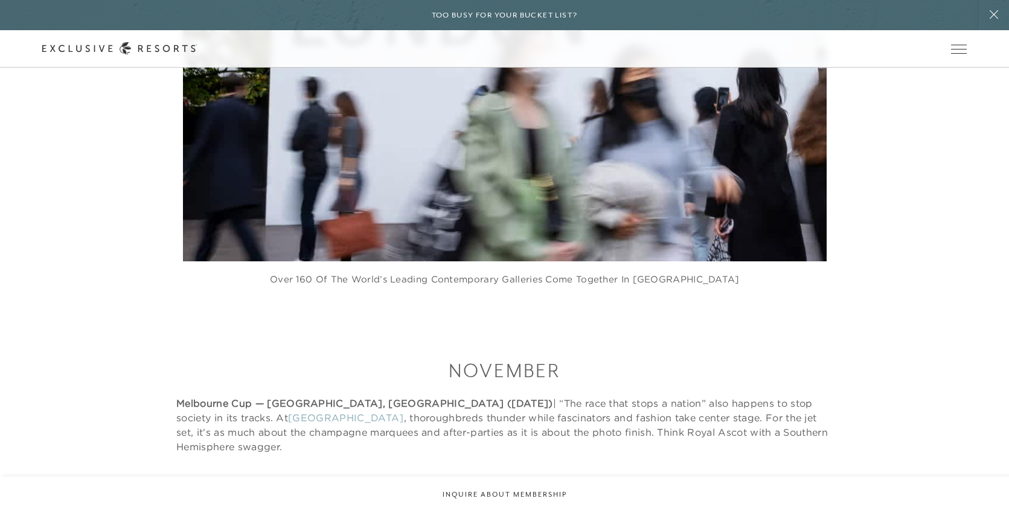
scroll to position [10181, 0]
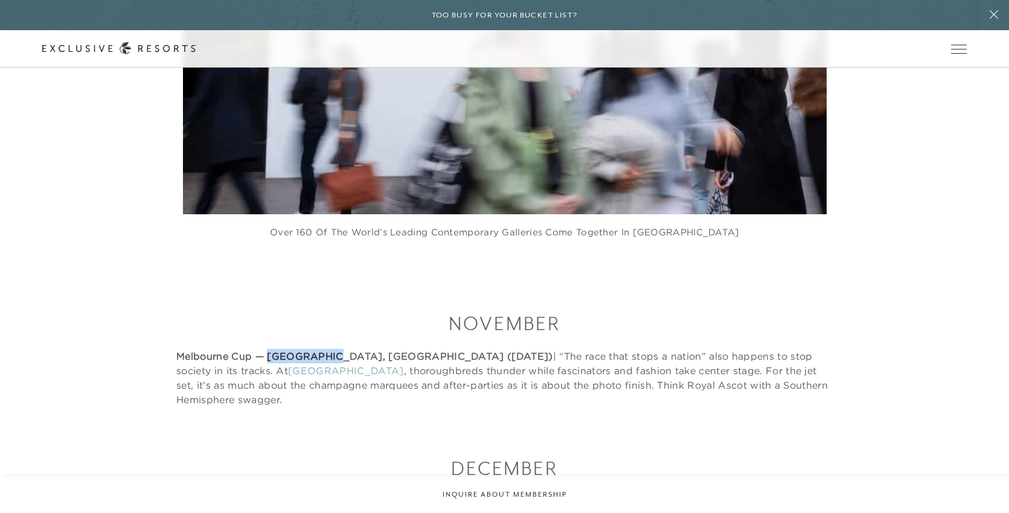
drag, startPoint x: 270, startPoint y: 201, endPoint x: 312, endPoint y: 204, distance: 41.8
click at [313, 350] on strong "Melbourne Cup — Melbourne, Australia (November 2026)" at bounding box center [364, 356] width 377 height 12
drag, startPoint x: 175, startPoint y: 200, endPoint x: 251, endPoint y: 202, distance: 76.1
click at [251, 310] on div "November Melbourne Cup — Melbourne, Australia (November 2026) | “The race that …" at bounding box center [504, 358] width 924 height 97
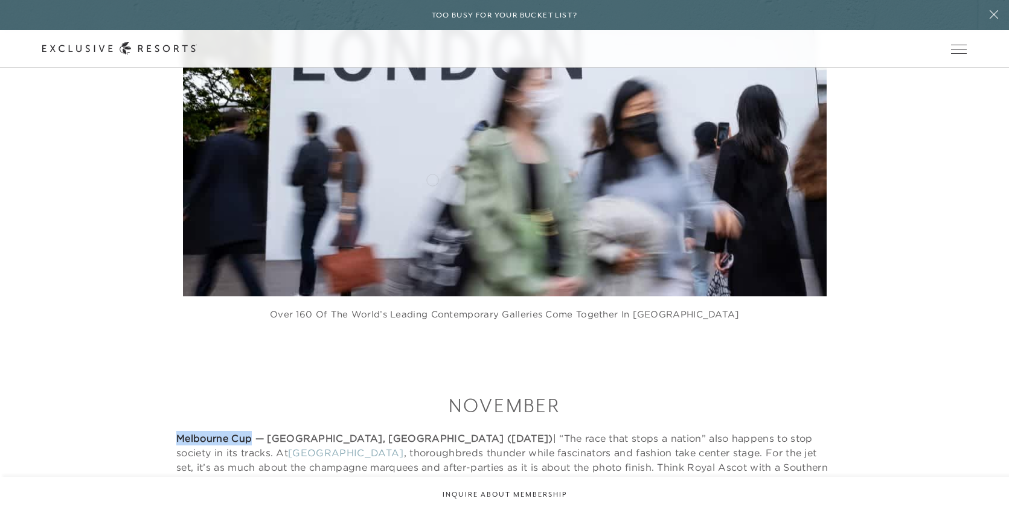
scroll to position [10114, 0]
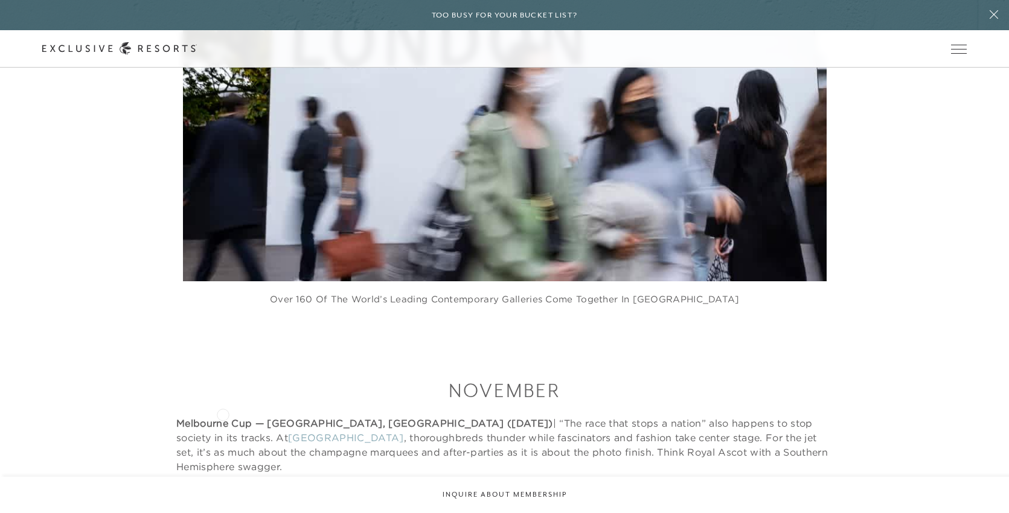
drag, startPoint x: 176, startPoint y: 414, endPoint x: 223, endPoint y: 414, distance: 46.5
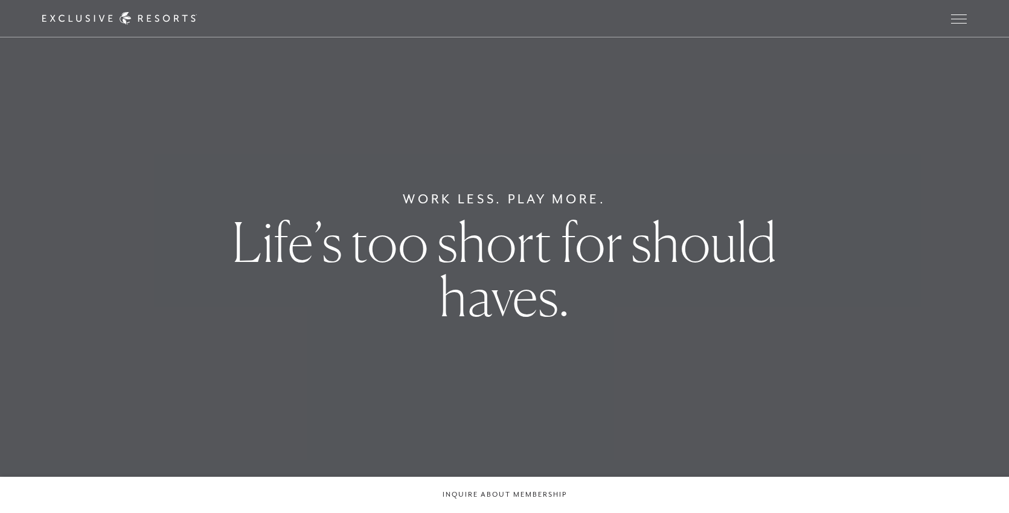
click at [0, 0] on div "Member Login" at bounding box center [0, 0] width 0 height 0
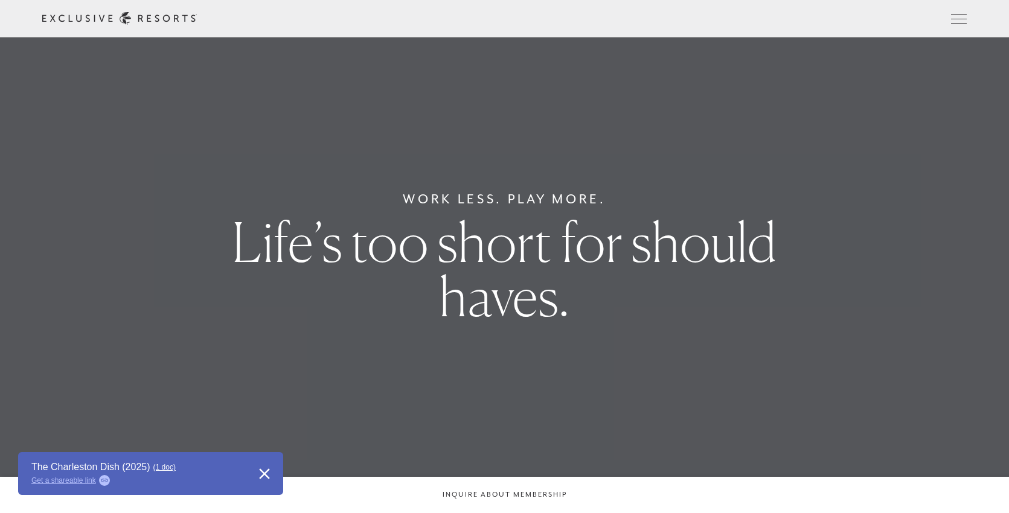
click at [966, 16] on div "Schedule a Meeting Get Started Visit home page Member Login Schedule a Meeting …" at bounding box center [504, 18] width 1009 height 37
click at [0, 0] on icon at bounding box center [0, 0] width 0 height 0
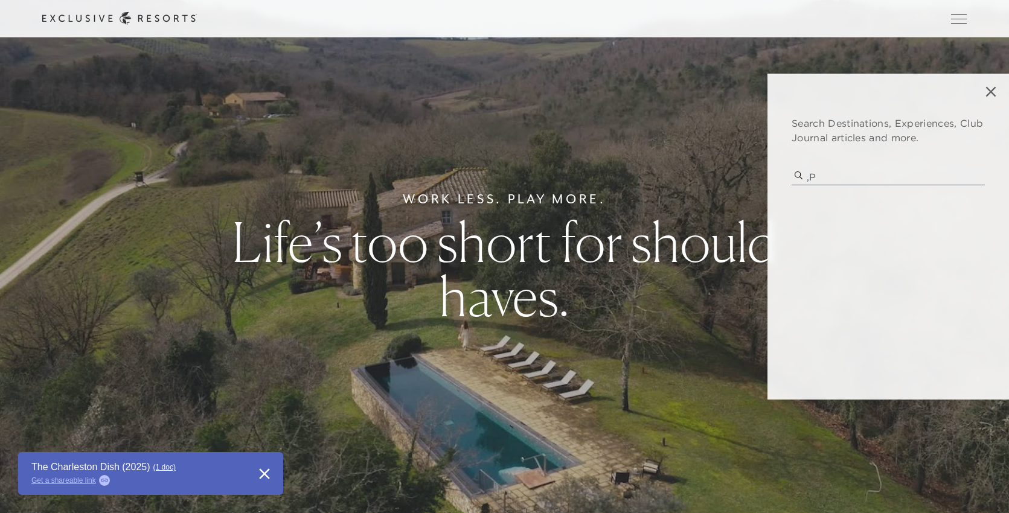
type input ","
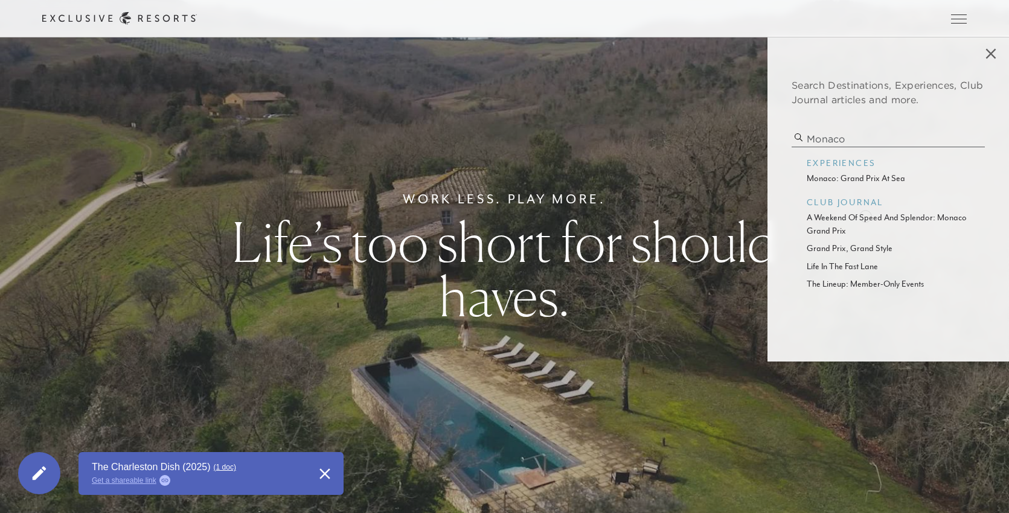
scroll to position [4, 0]
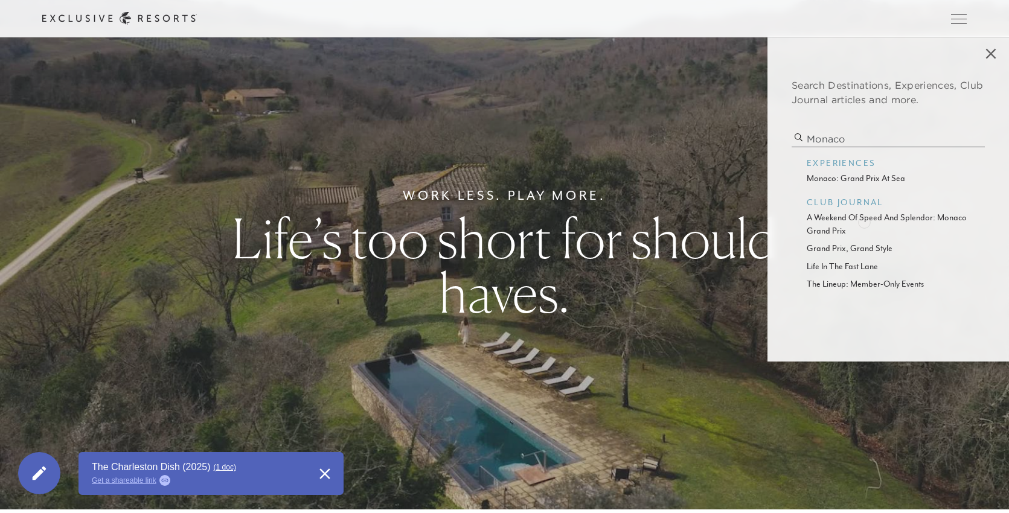
type input "monaco"
click at [862, 223] on p "a weekend of speed and splendor: monaco grand prix" at bounding box center [888, 224] width 163 height 26
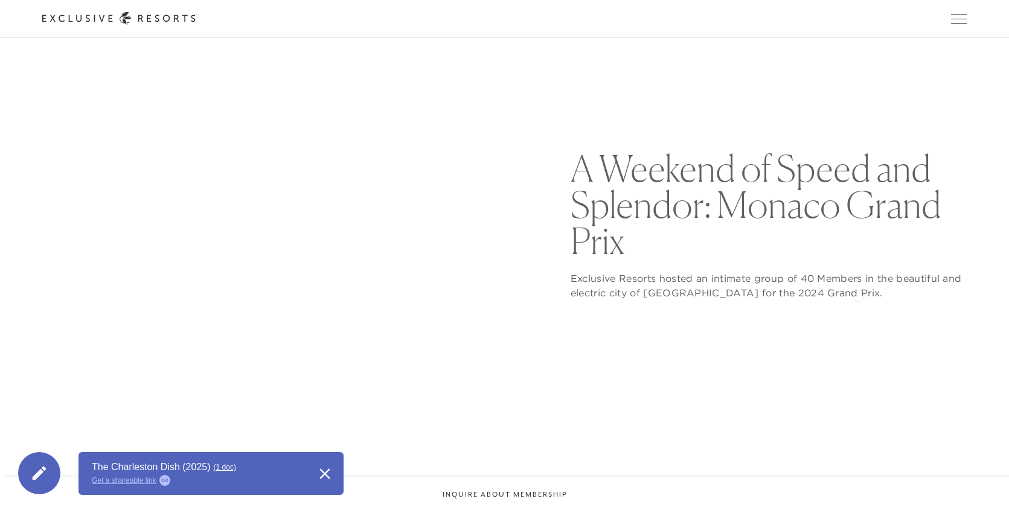
scroll to position [216, 0]
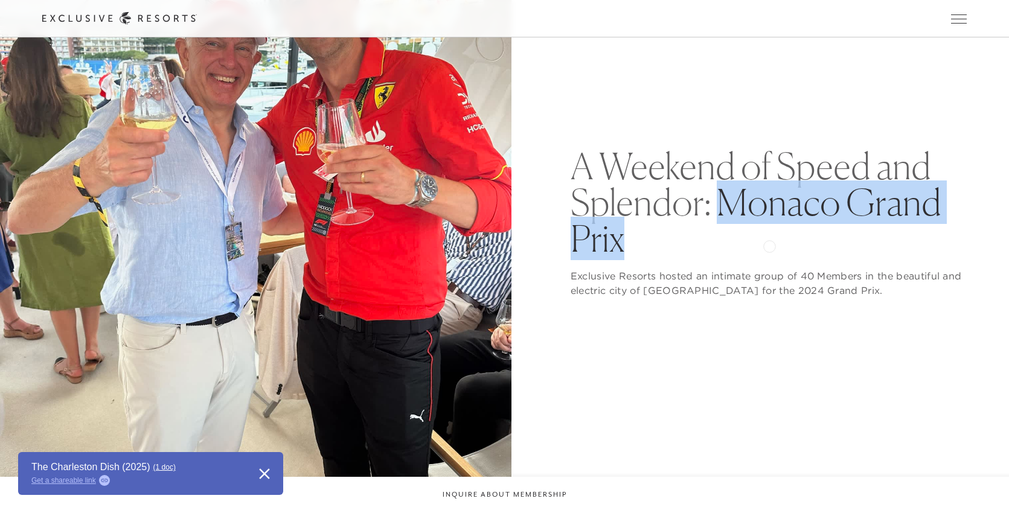
drag, startPoint x: 717, startPoint y: 203, endPoint x: 770, endPoint y: 248, distance: 69.8
click at [770, 248] on h1 "A Weekend of Speed and Splendor: Monaco Grand Prix" at bounding box center [769, 202] width 396 height 109
copy h1 "Monaco Grand Prix"
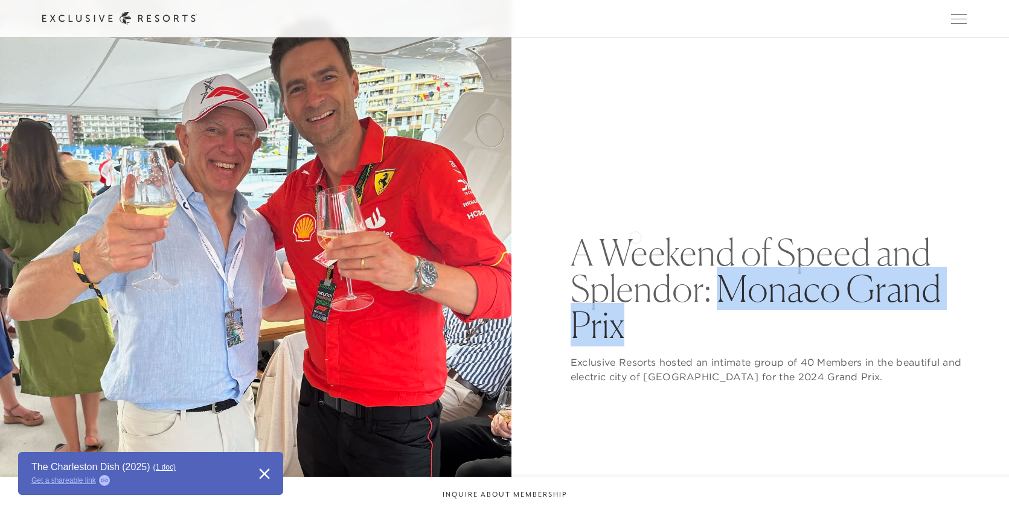
scroll to position [124, 0]
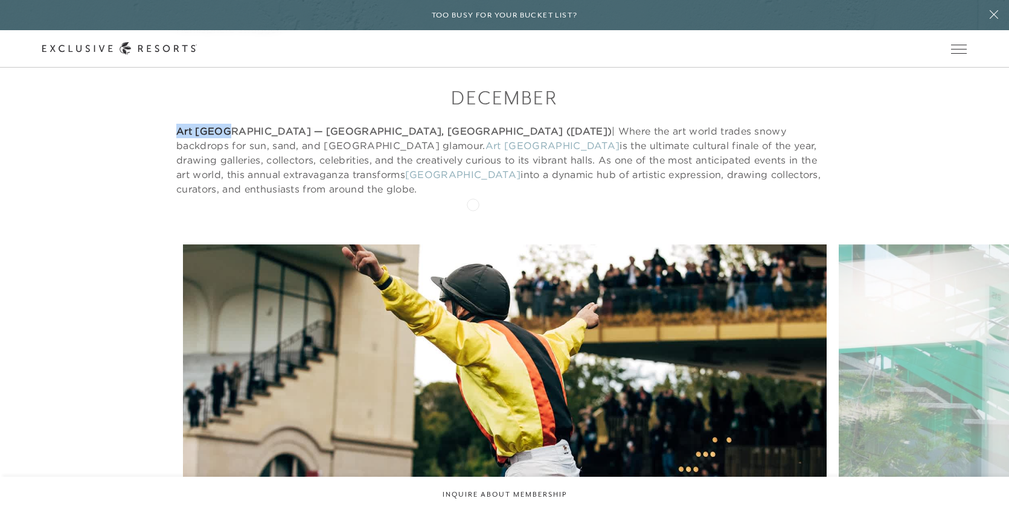
scroll to position [10544, 0]
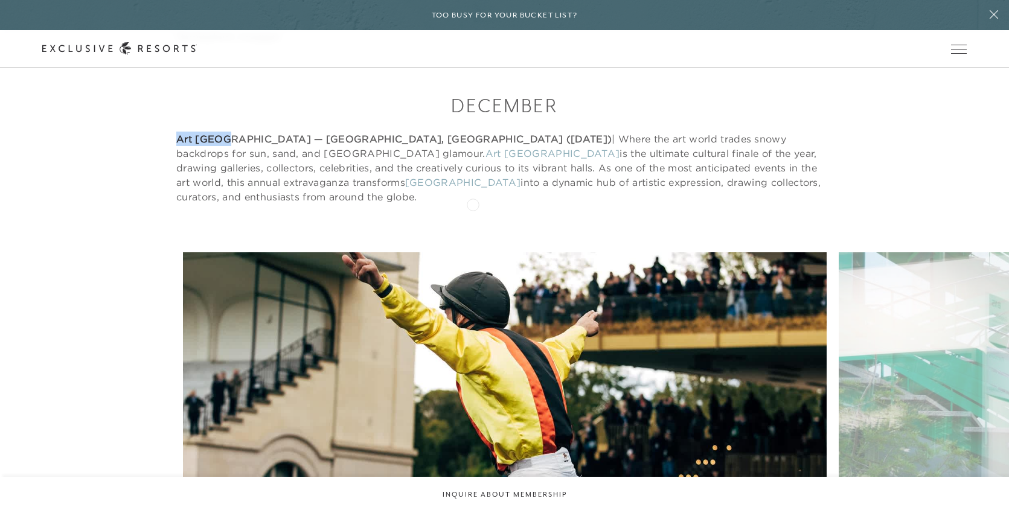
click at [424, 252] on figure "Enjoy a celebration of the very best in horse racing" at bounding box center [505, 474] width 644 height 444
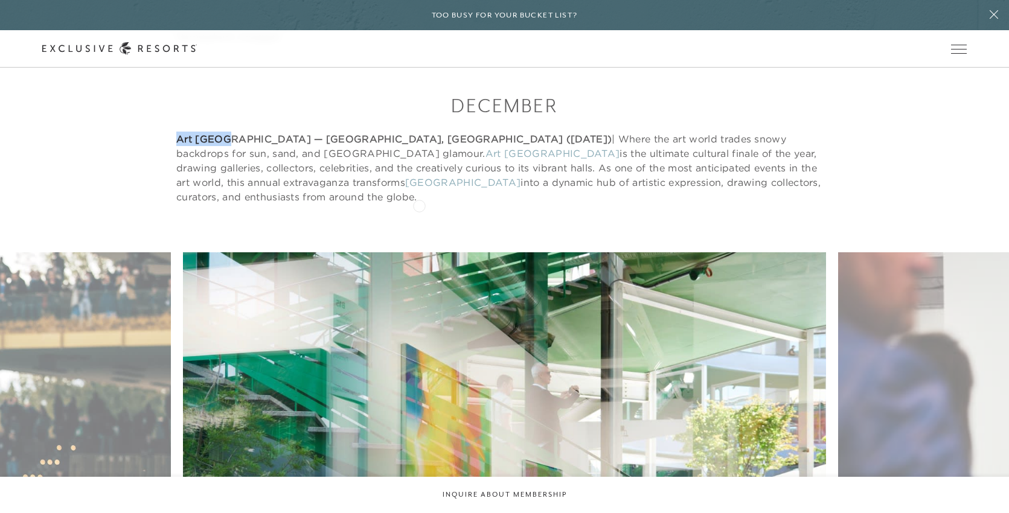
click at [391, 252] on figure "Sun, sand, and art" at bounding box center [505, 474] width 644 height 444
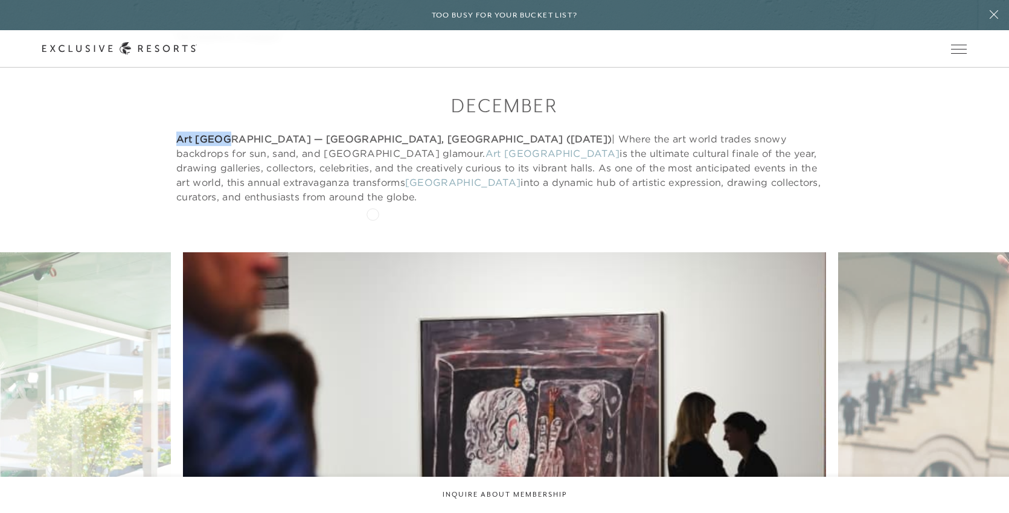
click at [356, 252] on figure "Leading galleries from five continents show significant works by masters of Mod…" at bounding box center [505, 474] width 644 height 444
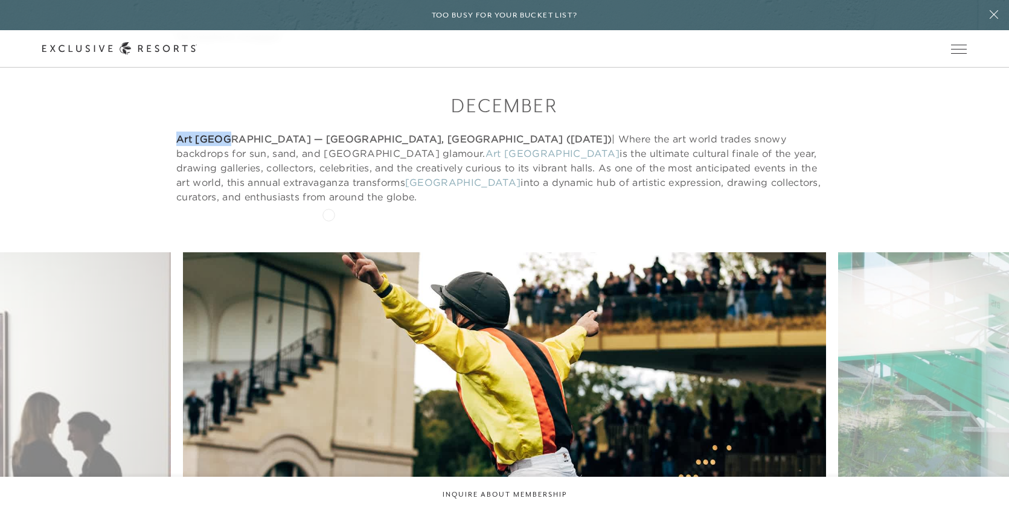
click at [322, 252] on figure "Enjoy a celebration of the very best in horse racing" at bounding box center [505, 474] width 644 height 444
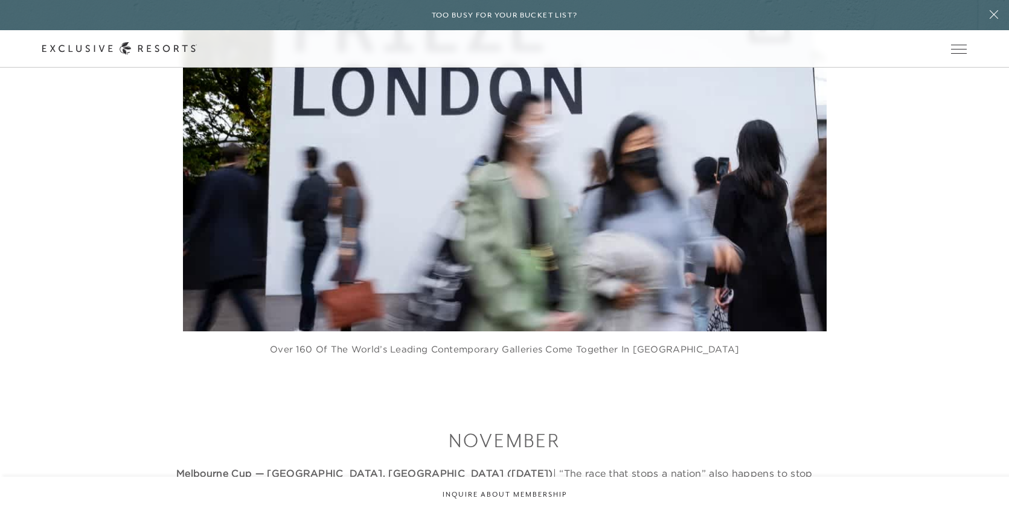
scroll to position [10063, 0]
click at [502, 467] on p "Melbourne Cup — Melbourne, Australia (November 2026) | “The race that stops a n…" at bounding box center [504, 496] width 656 height 58
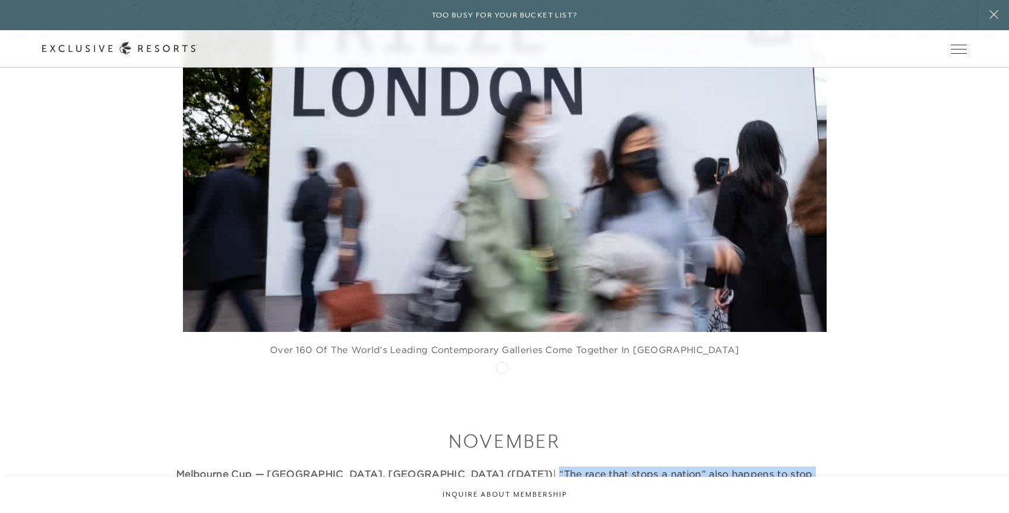
drag, startPoint x: 472, startPoint y: 314, endPoint x: 502, endPoint y: 367, distance: 60.6
click at [502, 467] on p "Melbourne Cup — Melbourne, Australia (November 2026) | “The race that stops a n…" at bounding box center [504, 496] width 656 height 58
copy p "“The race that stops a nation” also happens to stop society in its tracks. At F…"
click at [0, 0] on icon at bounding box center [0, 0] width 0 height 0
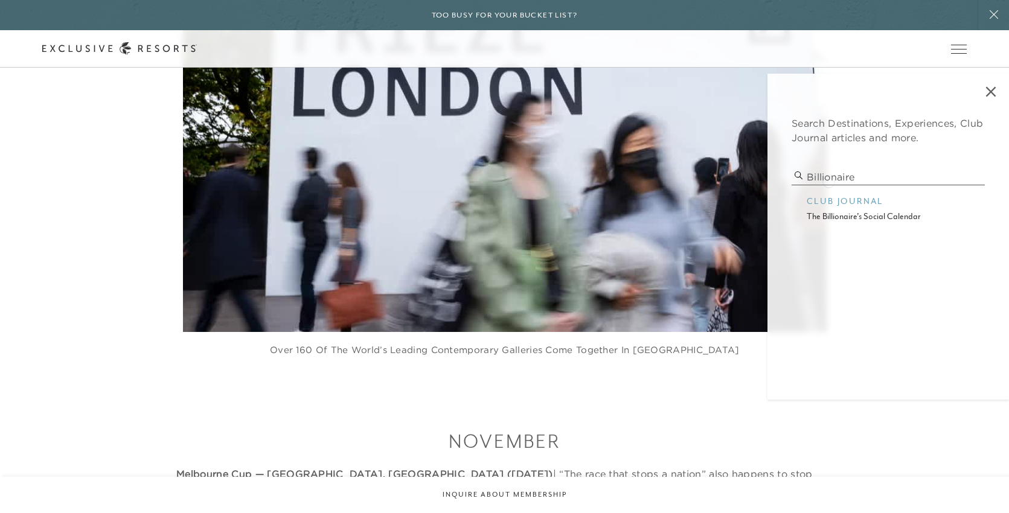
click at [828, 181] on input "billionaire" at bounding box center [888, 177] width 193 height 16
type input "the travel desk"
click at [834, 217] on p "travel by design" at bounding box center [888, 216] width 163 height 13
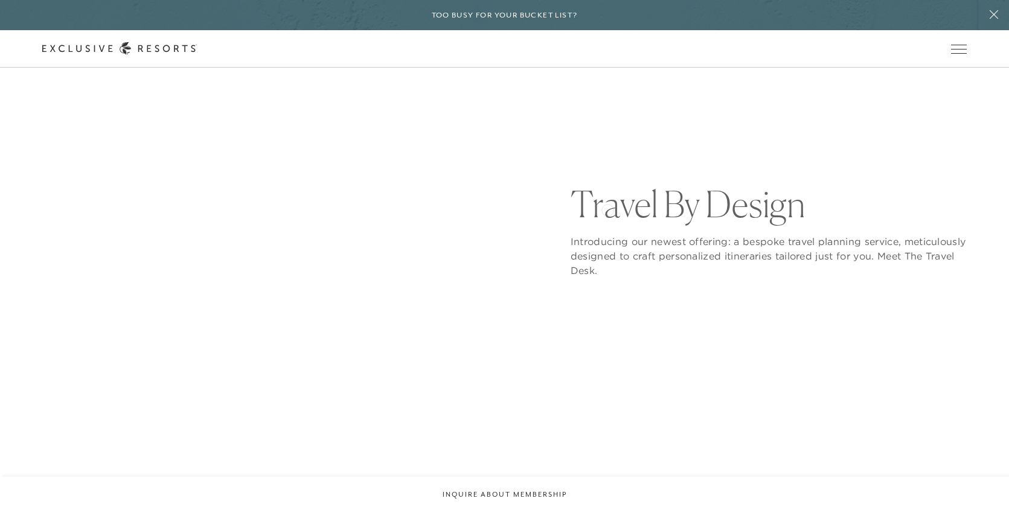
scroll to position [153, 0]
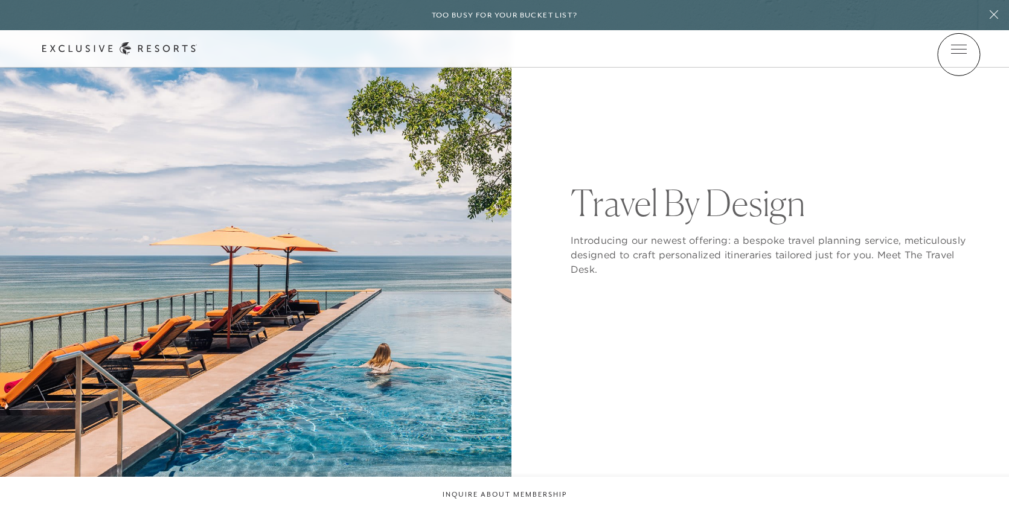
click at [0, 0] on icon at bounding box center [0, 0] width 0 height 0
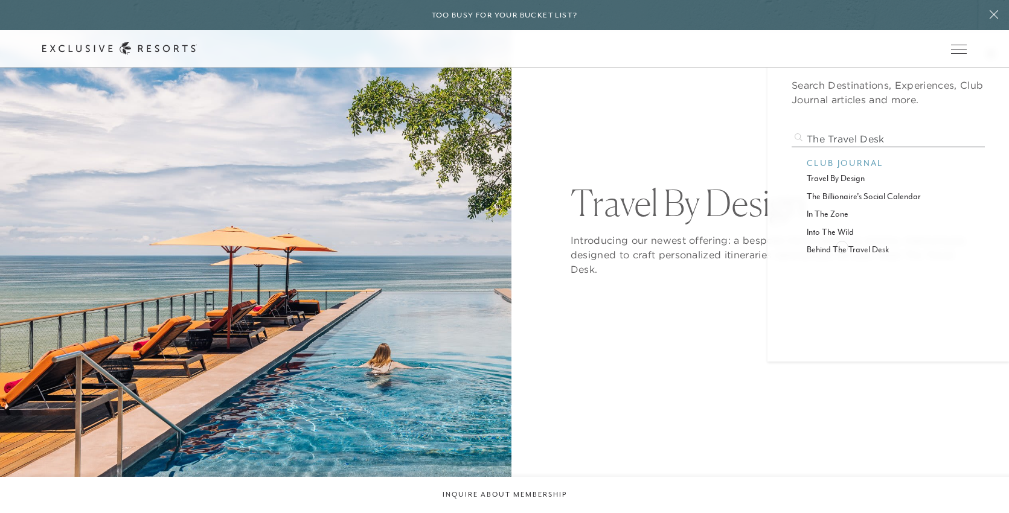
click at [843, 245] on p "behind the travel desk" at bounding box center [888, 249] width 163 height 13
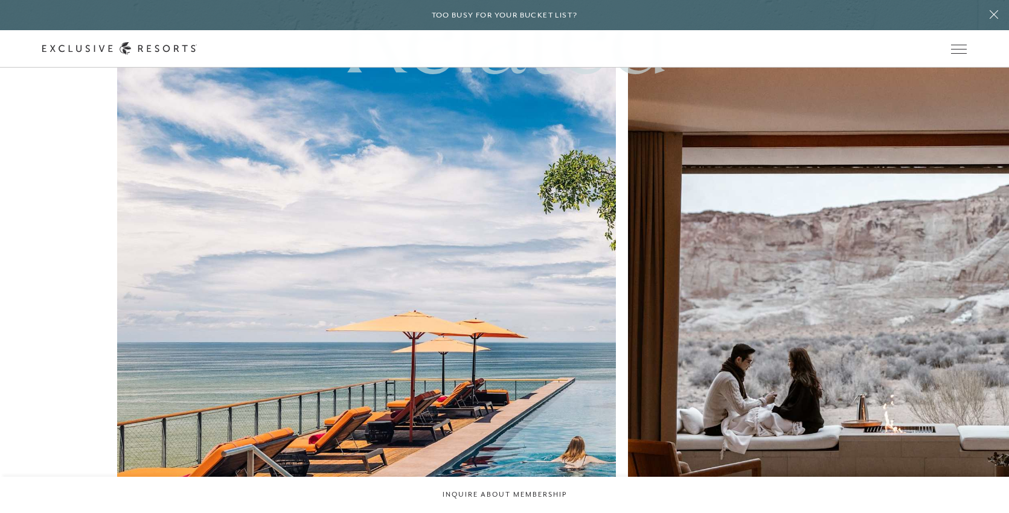
scroll to position [4069, 0]
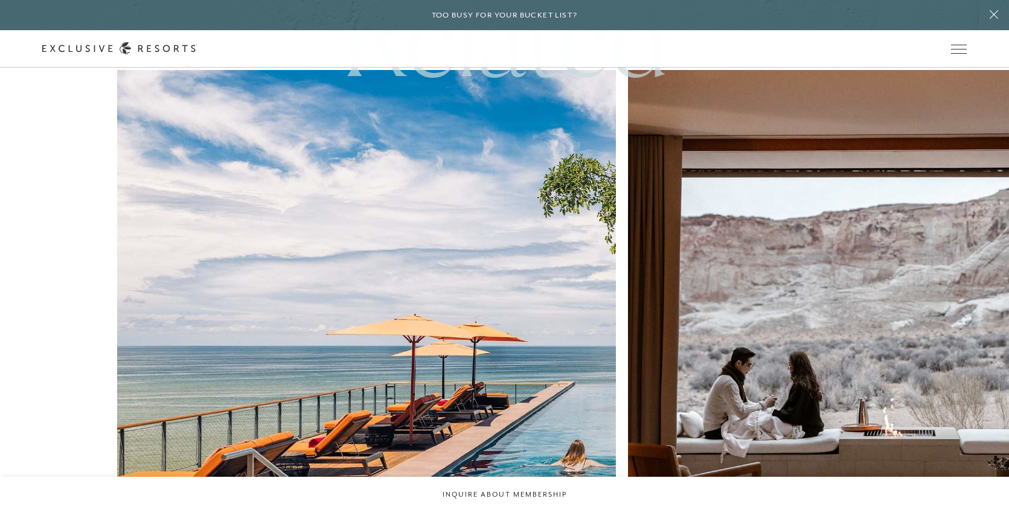
click at [603, 199] on img at bounding box center [877, 319] width 549 height 549
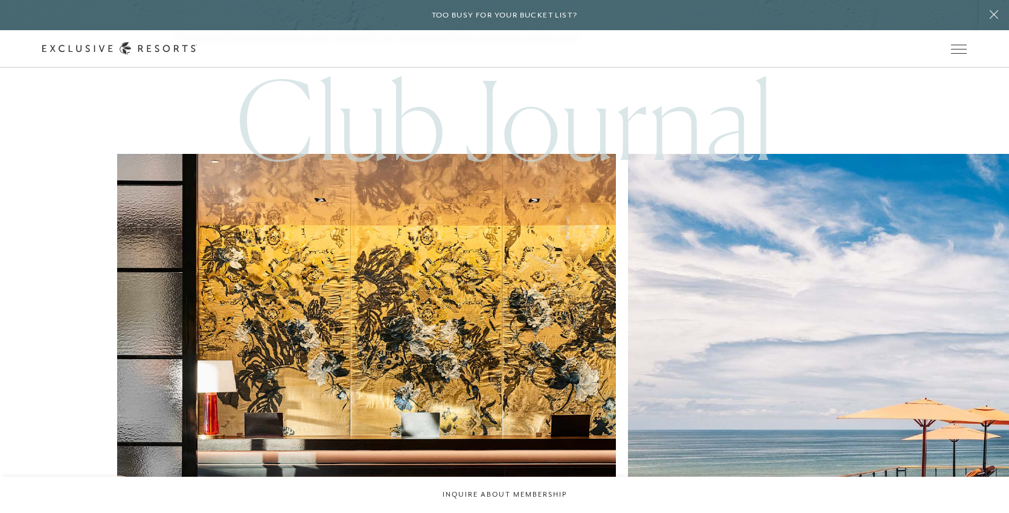
scroll to position [2841, 0]
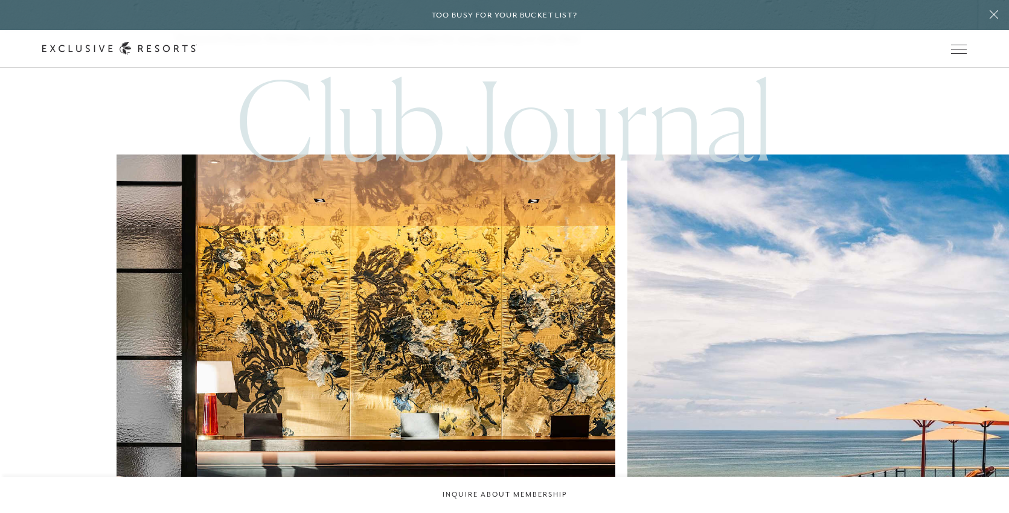
click at [603, 263] on img at bounding box center [877, 404] width 549 height 549
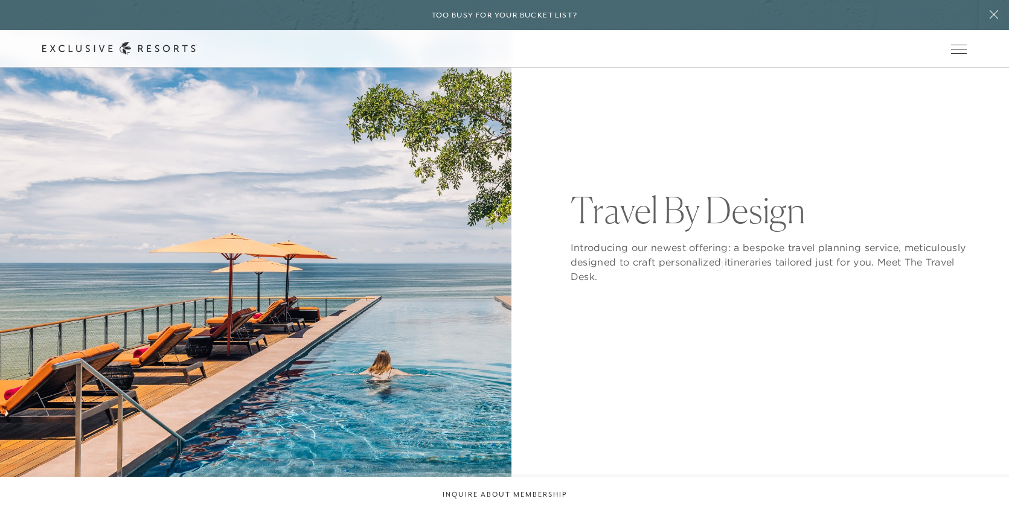
scroll to position [148, 0]
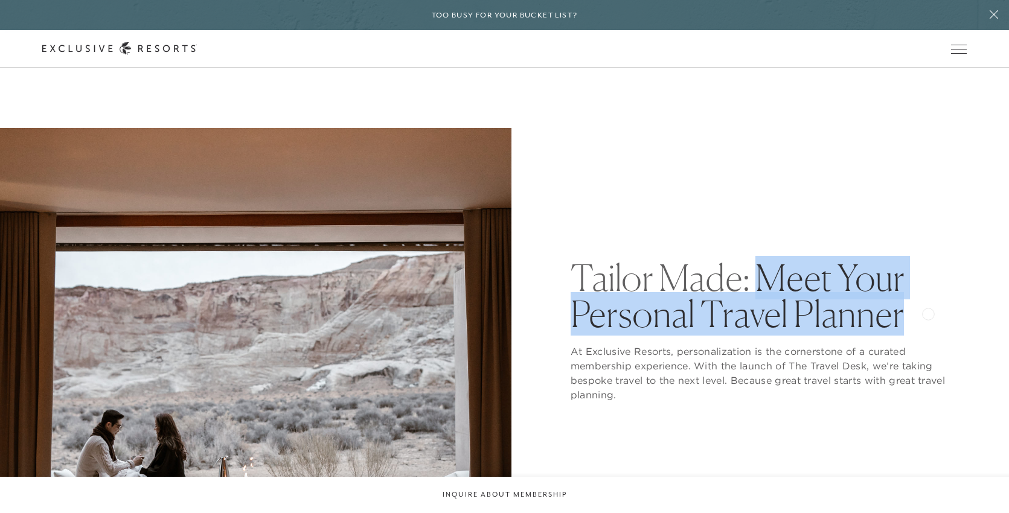
drag, startPoint x: 757, startPoint y: 277, endPoint x: 934, endPoint y: 318, distance: 180.9
click at [934, 318] on h1 "Tailor Made: Meet Your Personal Travel Planner" at bounding box center [769, 296] width 396 height 72
copy h1 "Meet Your Personal Travel Planner"
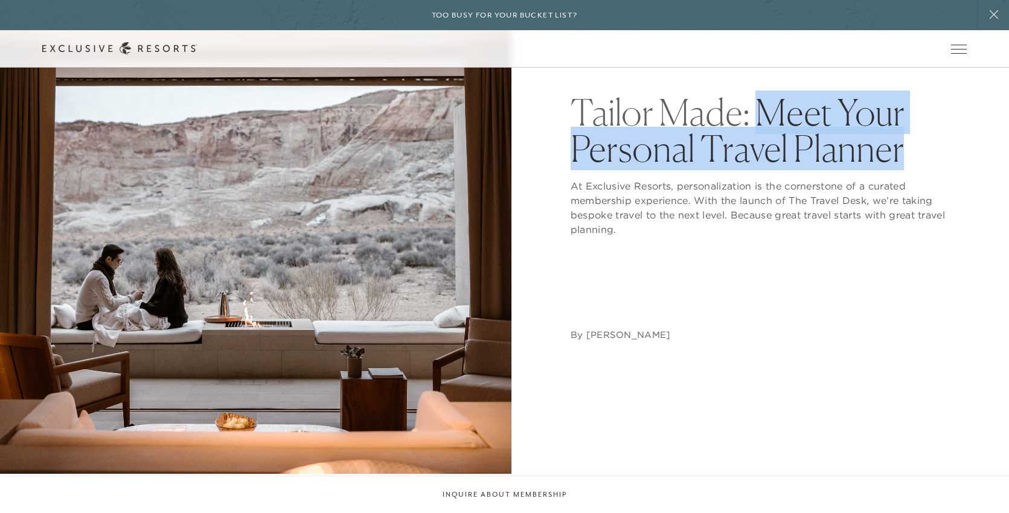
scroll to position [167, 0]
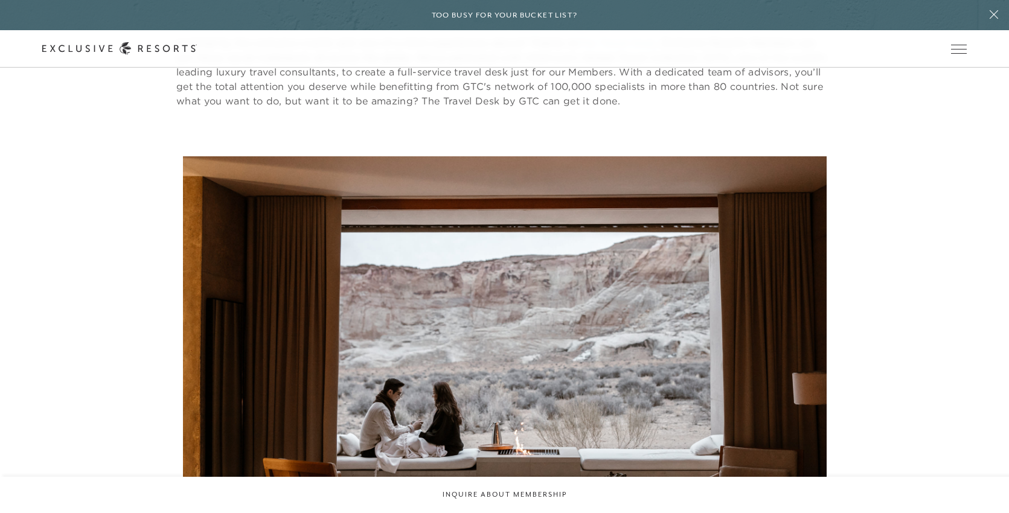
scroll to position [11251, 0]
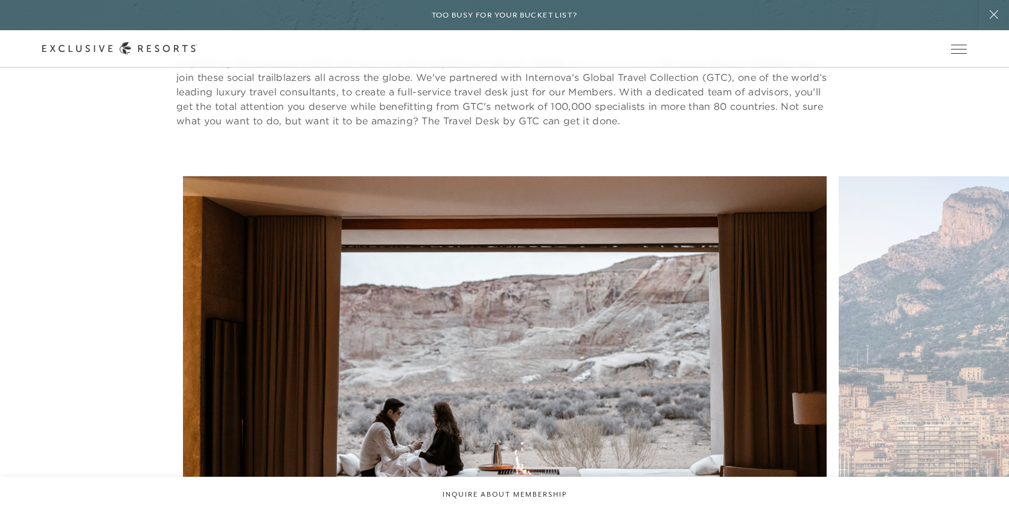
click at [324, 211] on figure "Wherever you’re going, we’ve been there" at bounding box center [505, 398] width 644 height 444
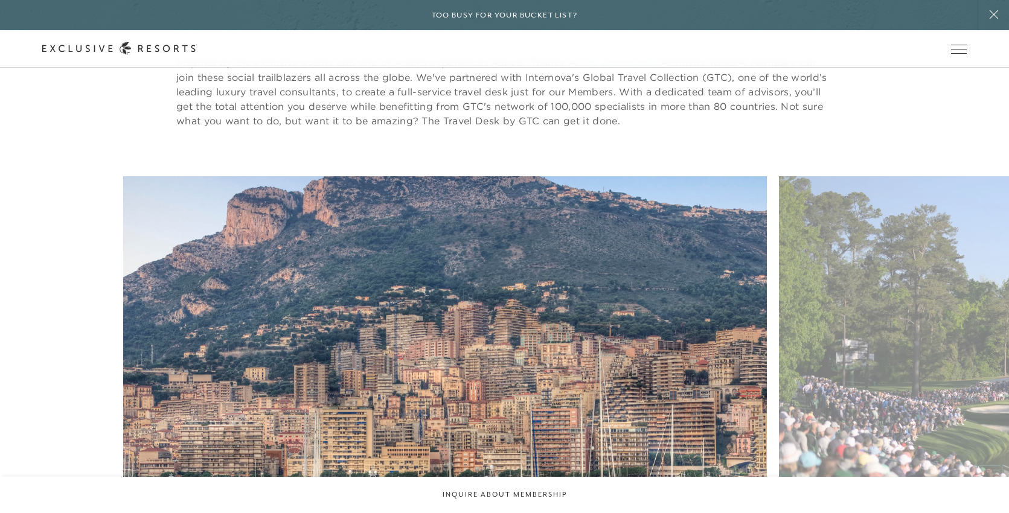
click at [205, 209] on figure "From the yachts of Monaco" at bounding box center [445, 398] width 644 height 444
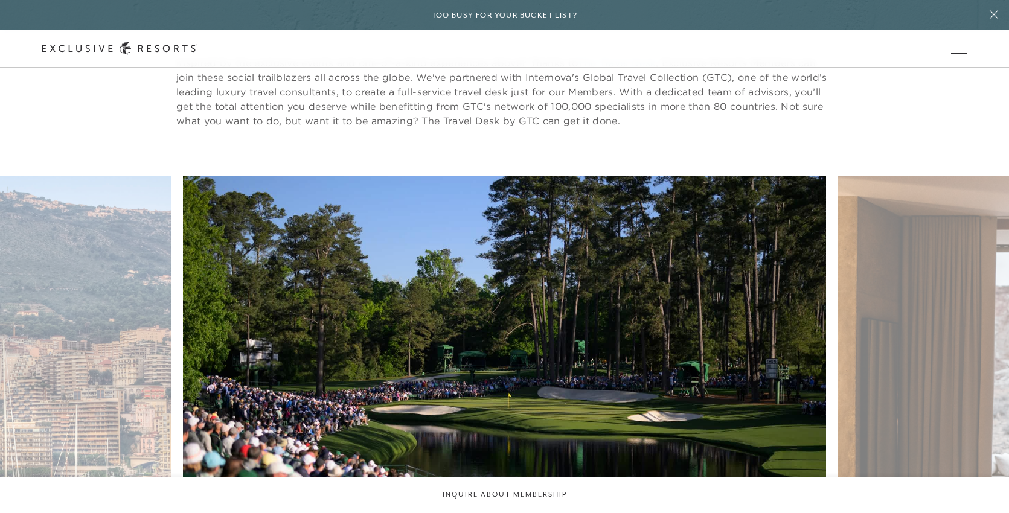
click at [183, 209] on figure "To the greens of Augusta" at bounding box center [505, 398] width 644 height 444
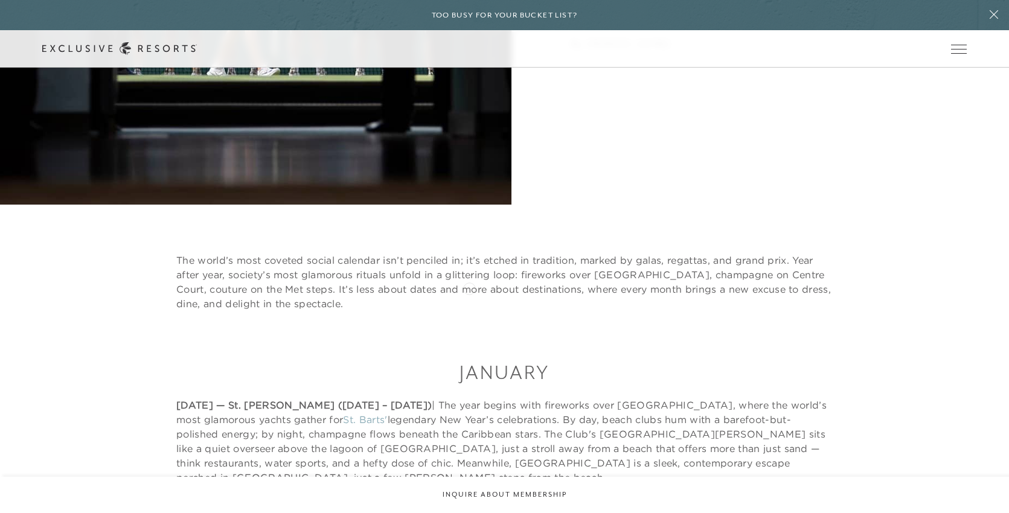
scroll to position [0, 0]
